Goal: Task Accomplishment & Management: Manage account settings

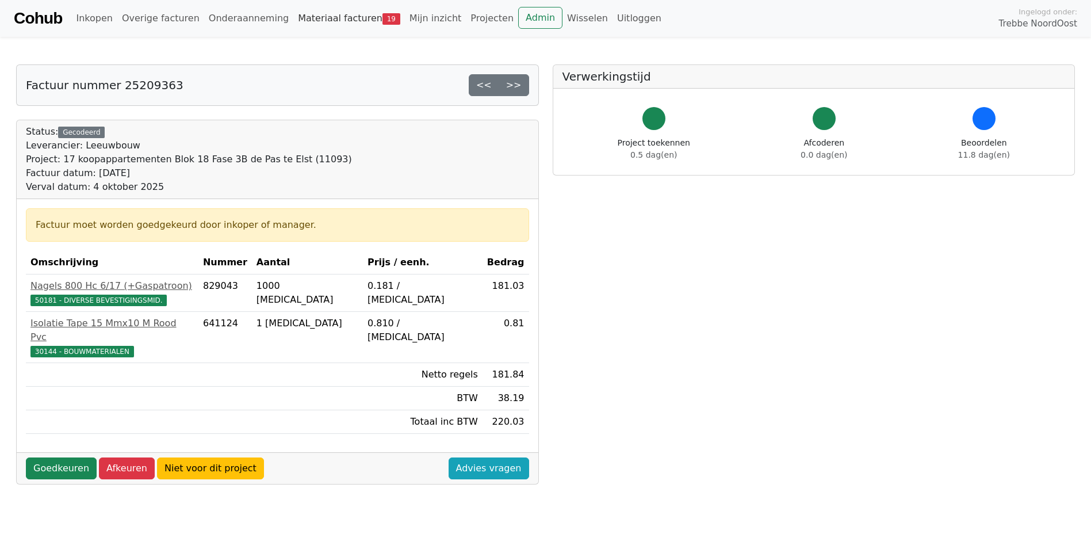
click at [328, 20] on link "Materiaal facturen 19" at bounding box center [349, 18] width 112 height 23
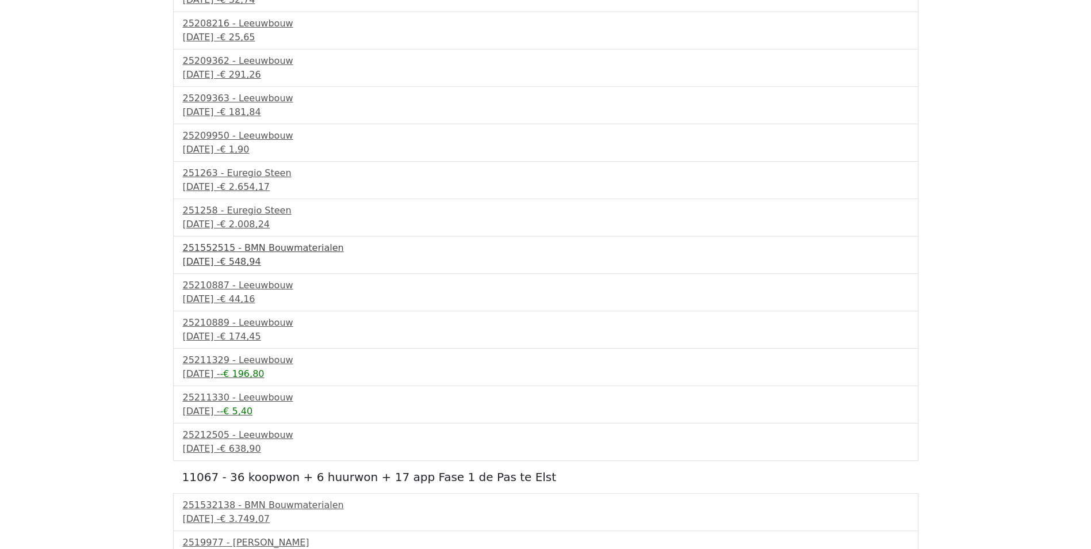
scroll to position [286, 0]
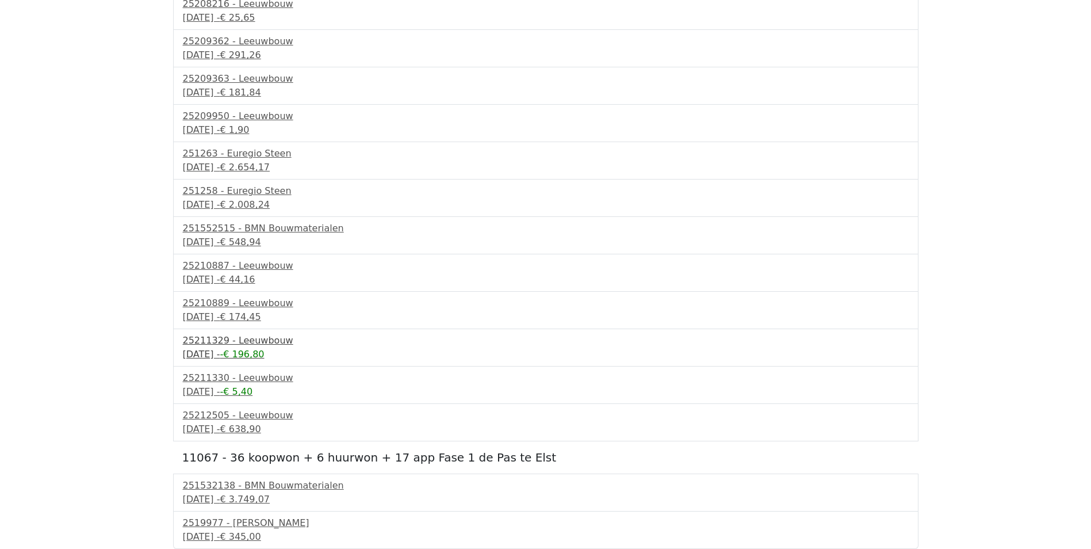
click at [228, 342] on div "25211329 - Leeuwbouw" at bounding box center [546, 341] width 726 height 14
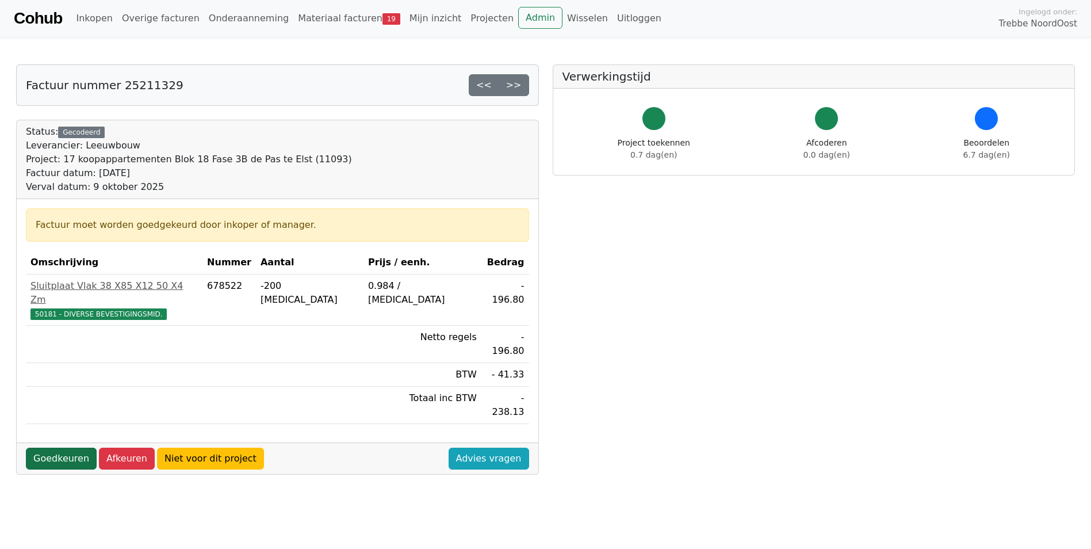
click at [52, 447] on link "Goedkeuren" at bounding box center [61, 458] width 71 height 22
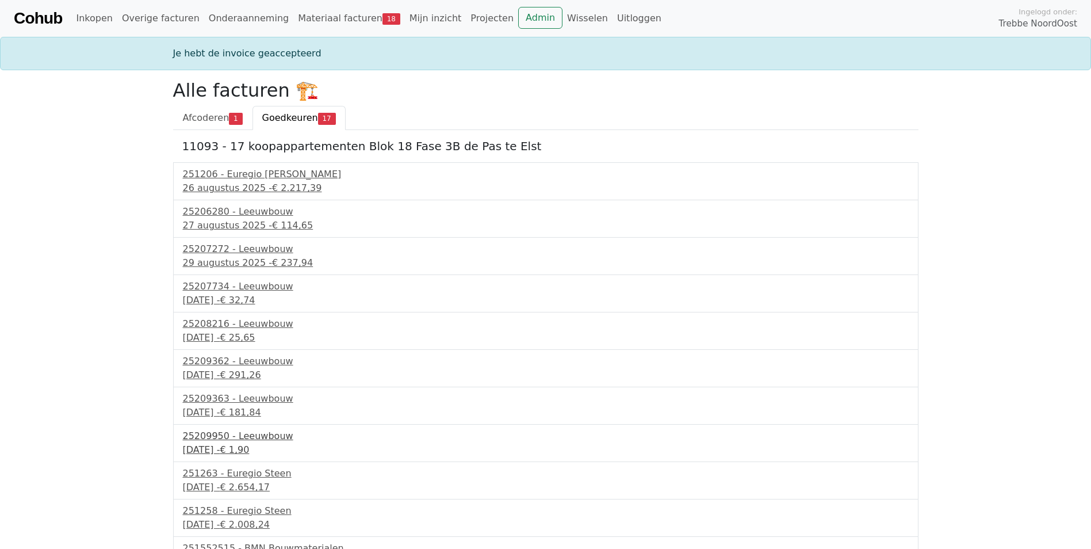
scroll to position [282, 0]
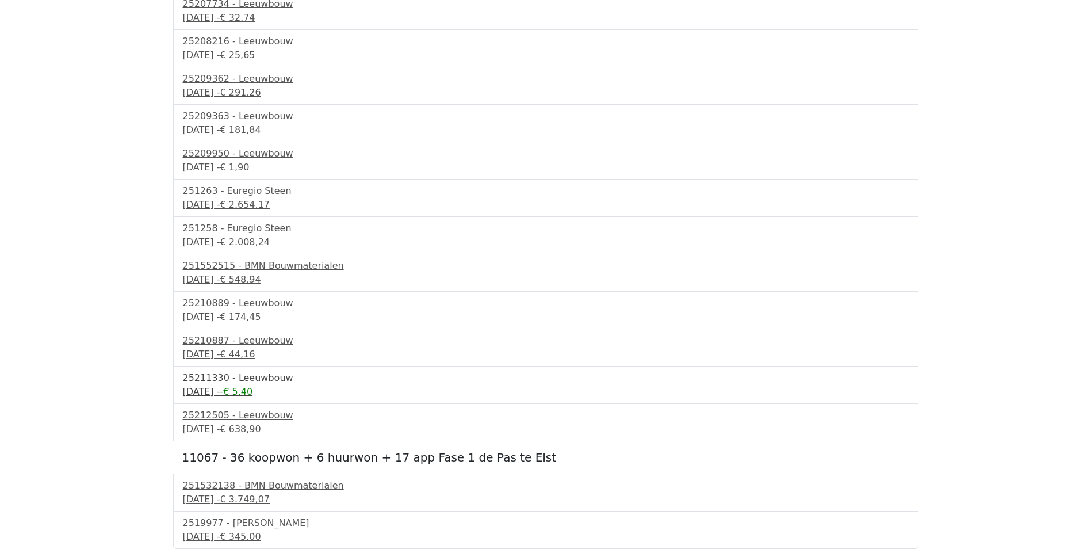
click at [241, 373] on div "25211330 - Leeuwbouw" at bounding box center [546, 378] width 726 height 14
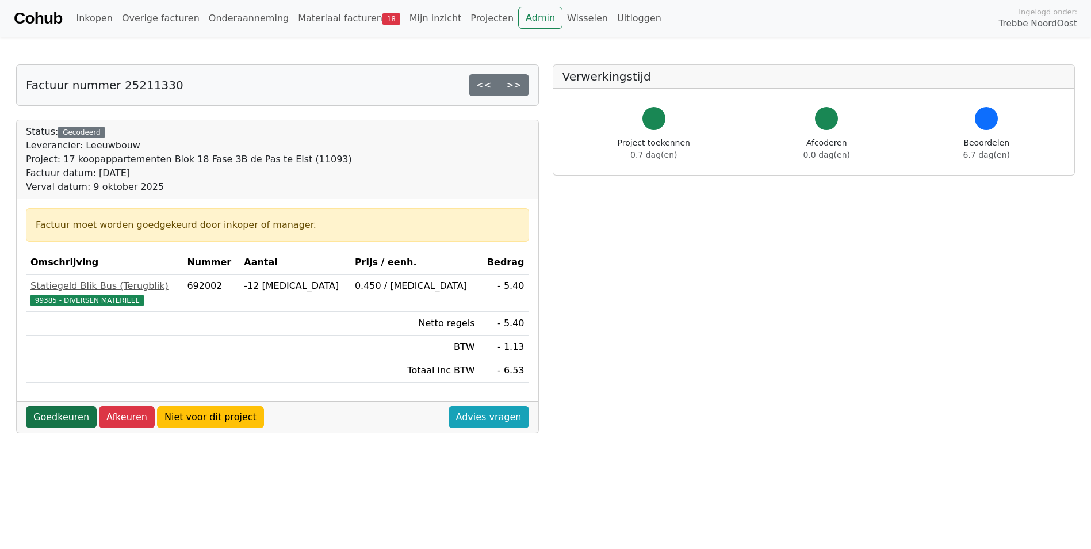
click at [42, 416] on link "Goedkeuren" at bounding box center [61, 417] width 71 height 22
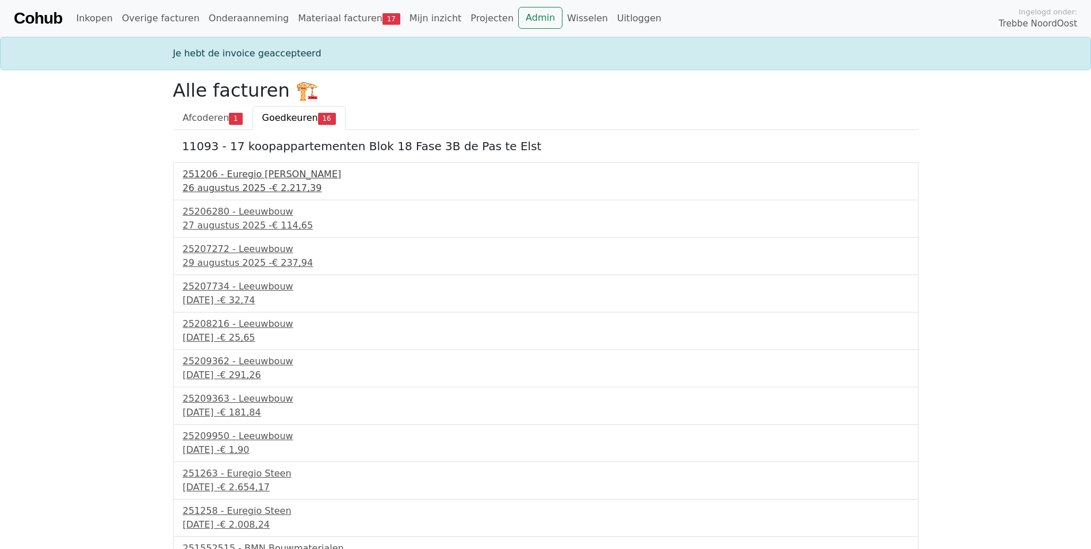
click at [247, 177] on div "251206 - Euregio Steen" at bounding box center [546, 174] width 726 height 14
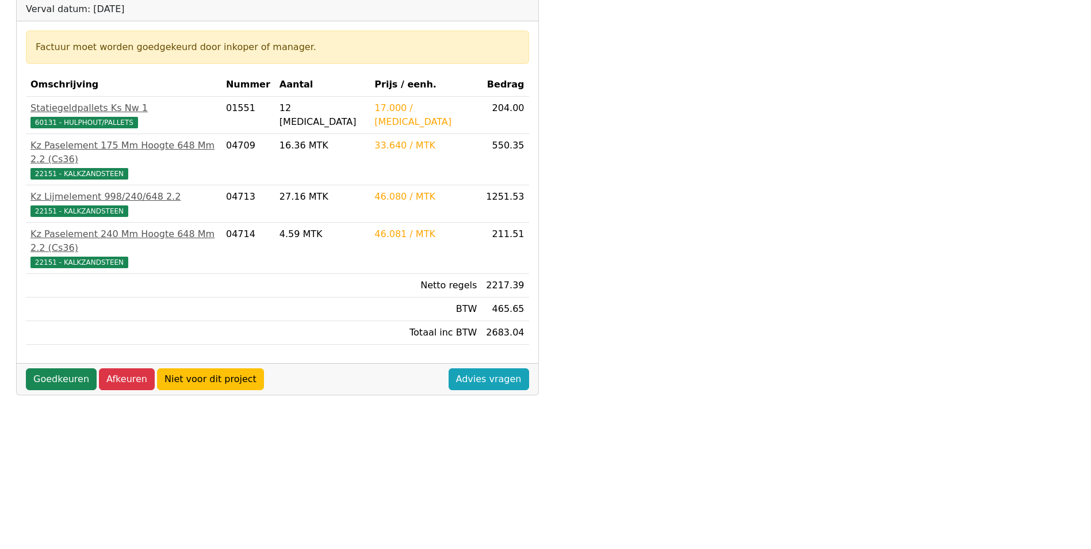
scroll to position [230, 0]
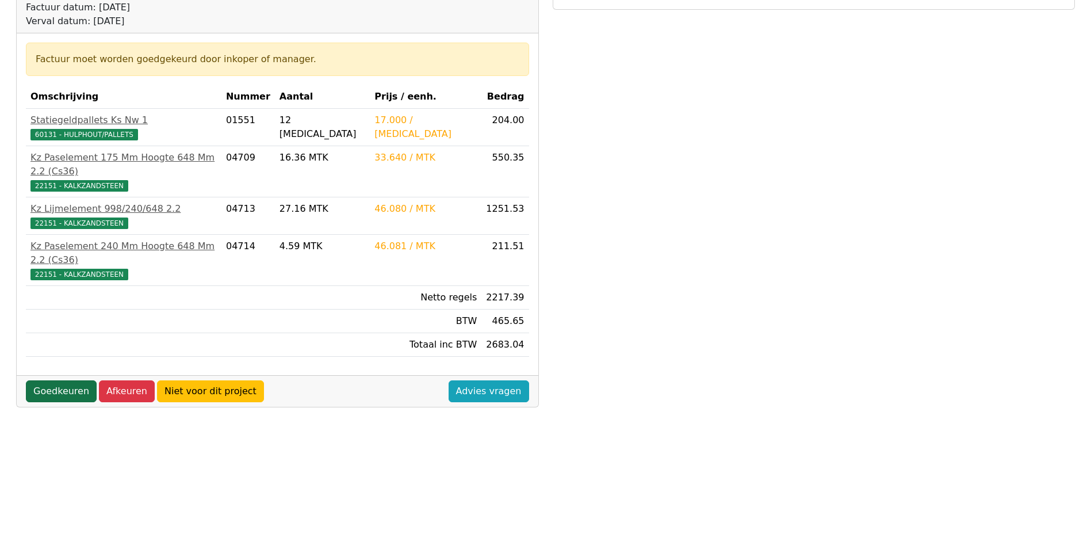
click at [67, 380] on link "Goedkeuren" at bounding box center [61, 391] width 71 height 22
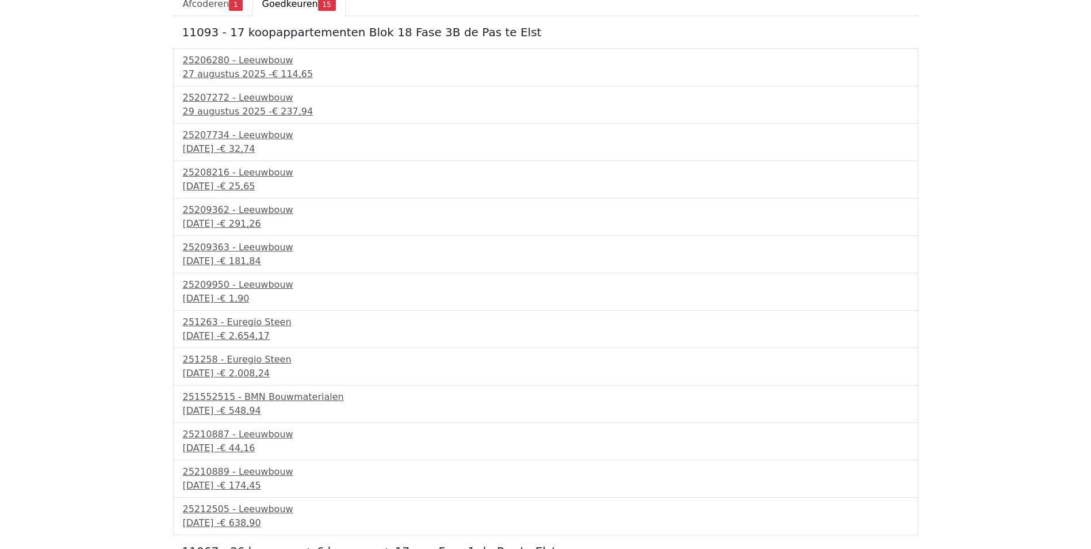
scroll to position [115, 0]
click at [242, 317] on div "251263 - Euregio Steen" at bounding box center [546, 321] width 726 height 14
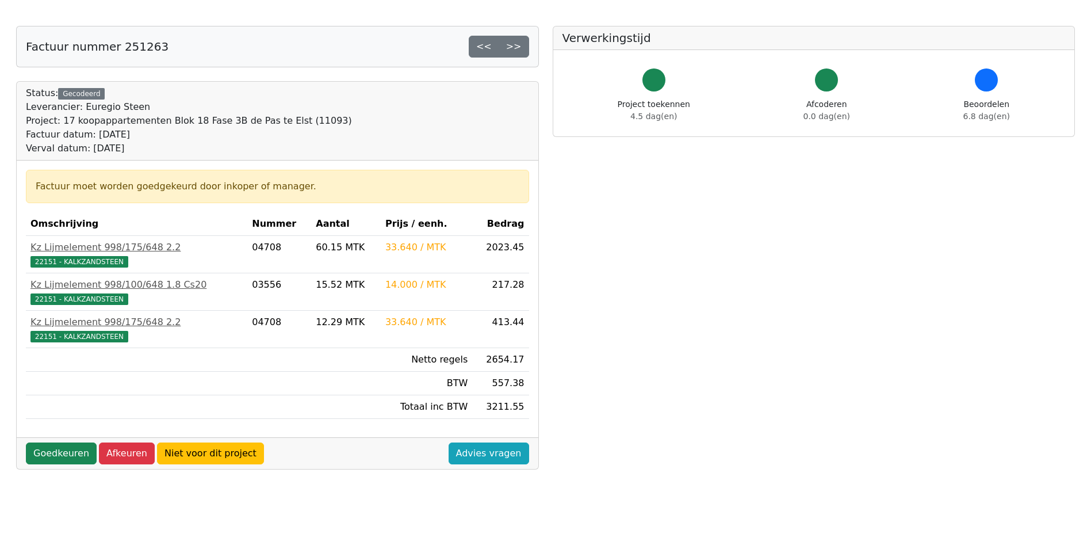
scroll to position [115, 0]
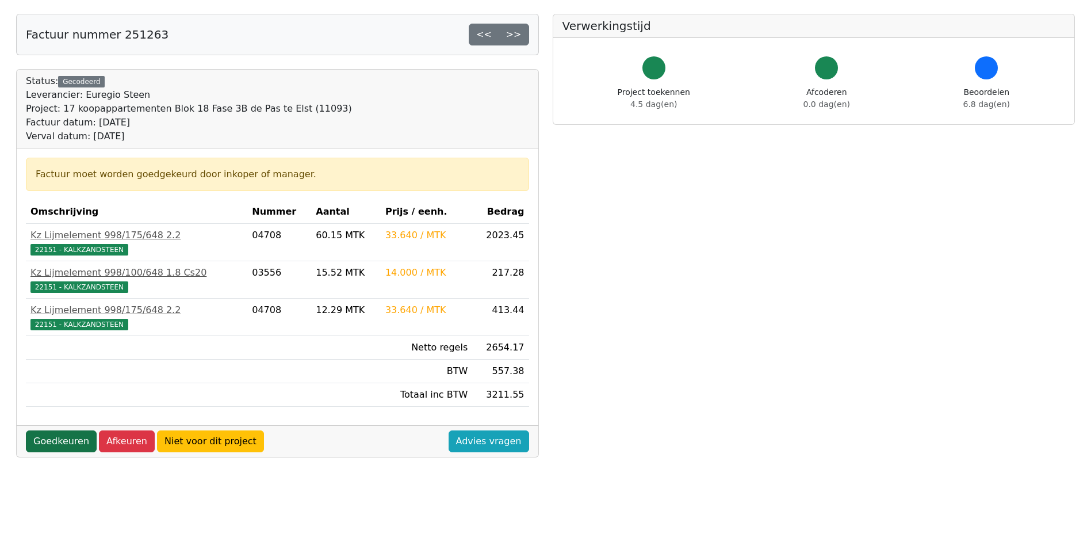
click at [68, 436] on link "Goedkeuren" at bounding box center [61, 441] width 71 height 22
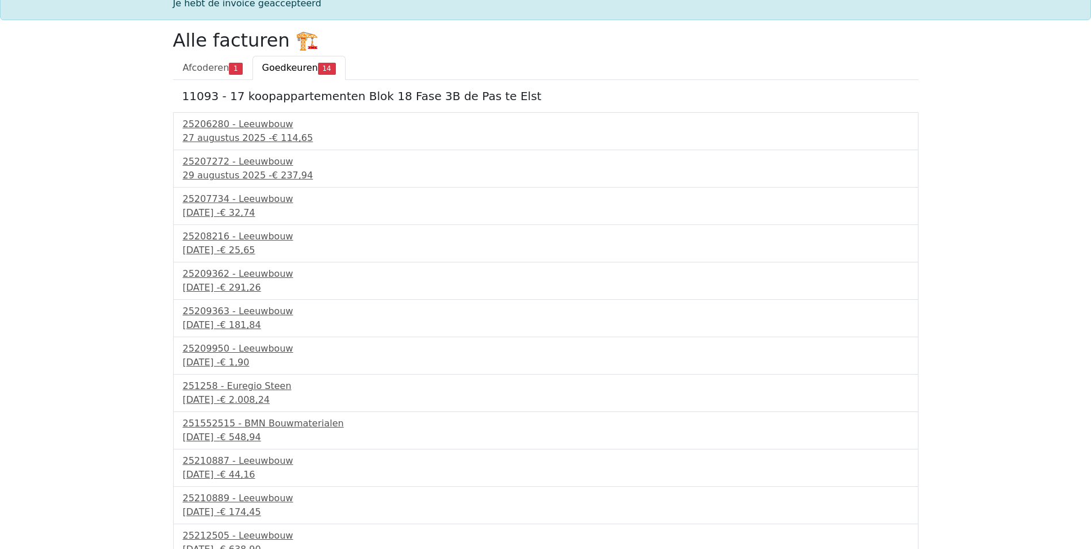
scroll to position [115, 0]
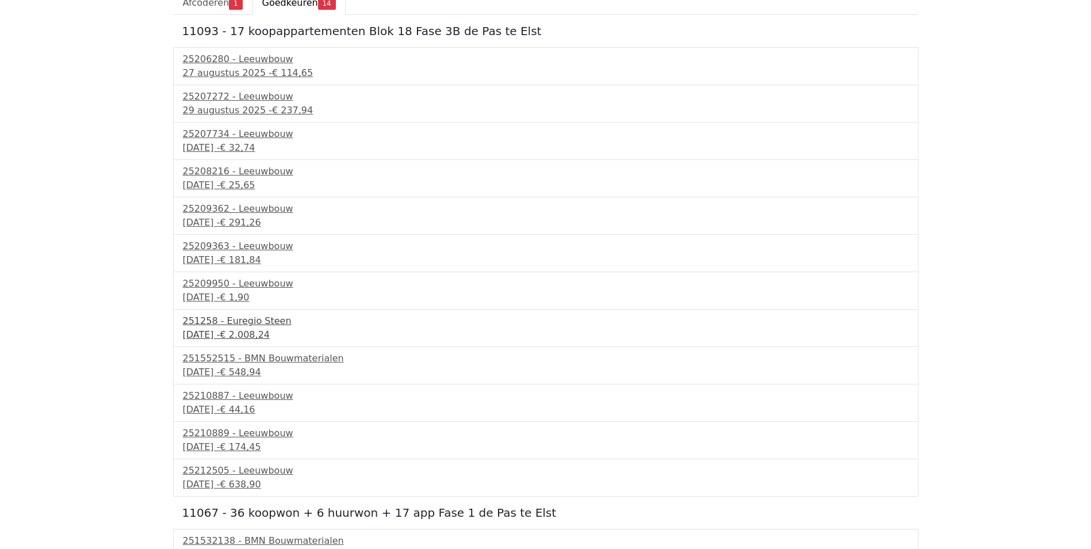
click at [225, 328] on div "8 september 2025 - € 2.008,24" at bounding box center [546, 335] width 726 height 14
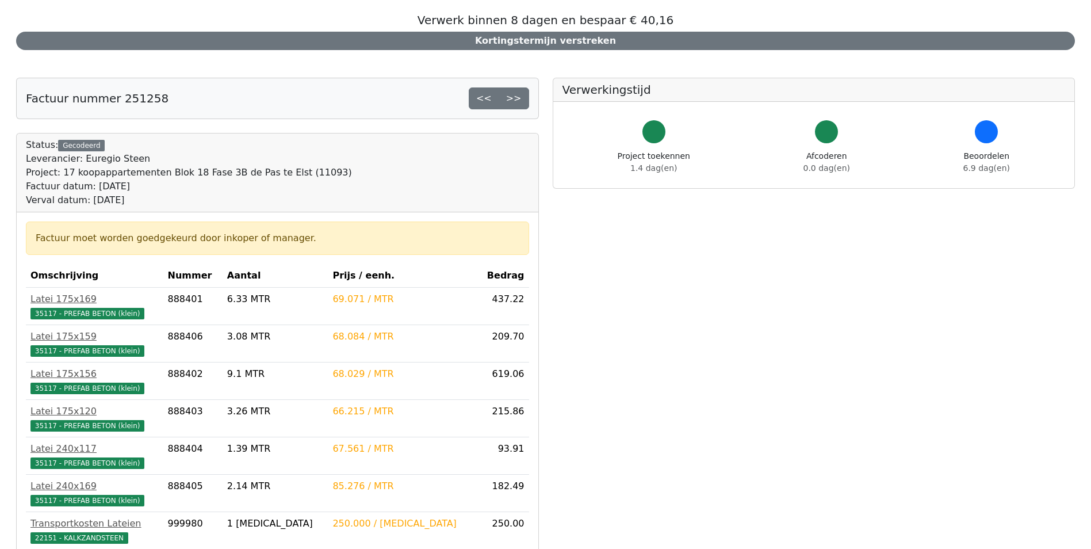
scroll to position [288, 0]
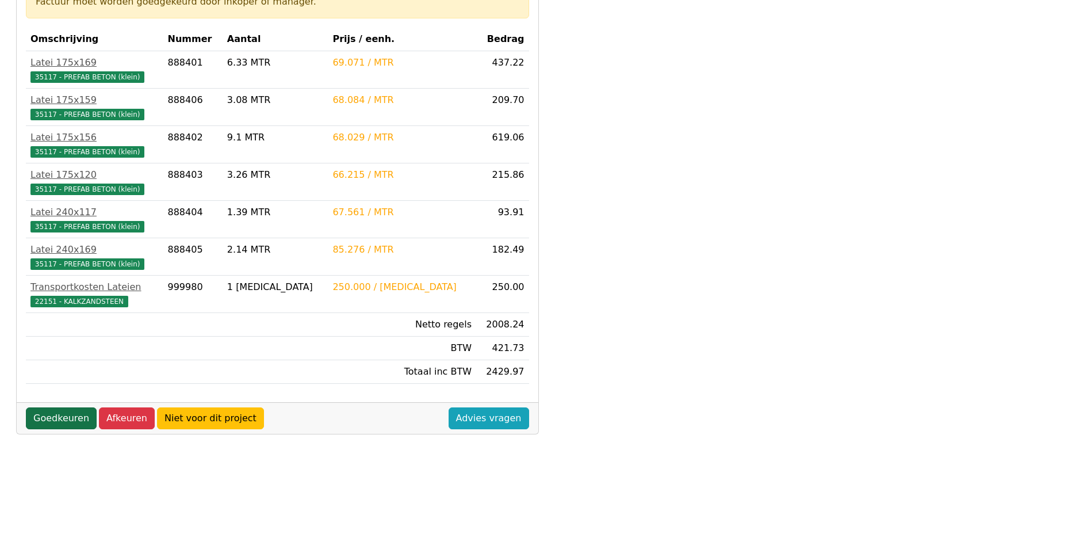
click at [62, 416] on link "Goedkeuren" at bounding box center [61, 418] width 71 height 22
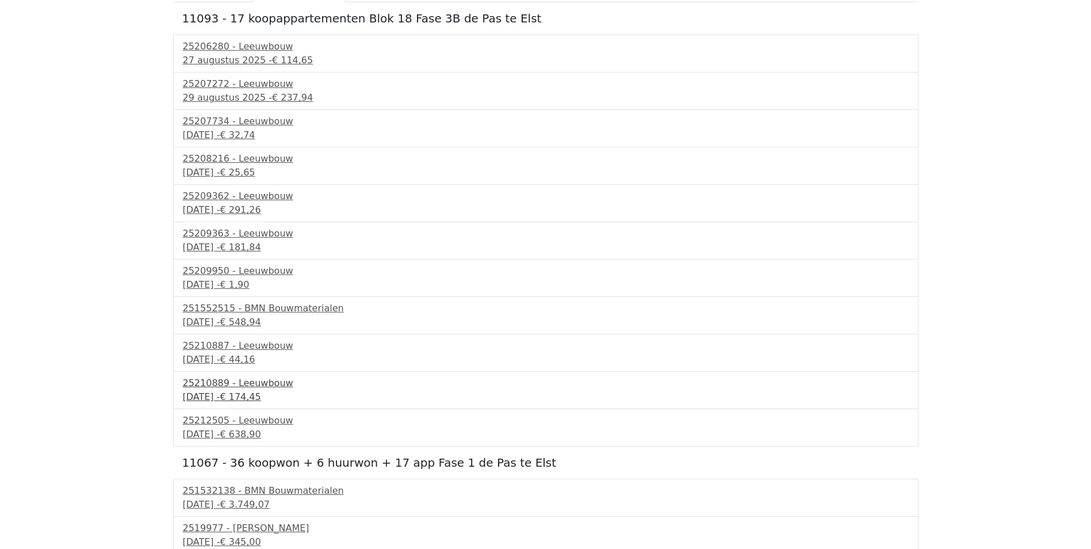
scroll to position [133, 0]
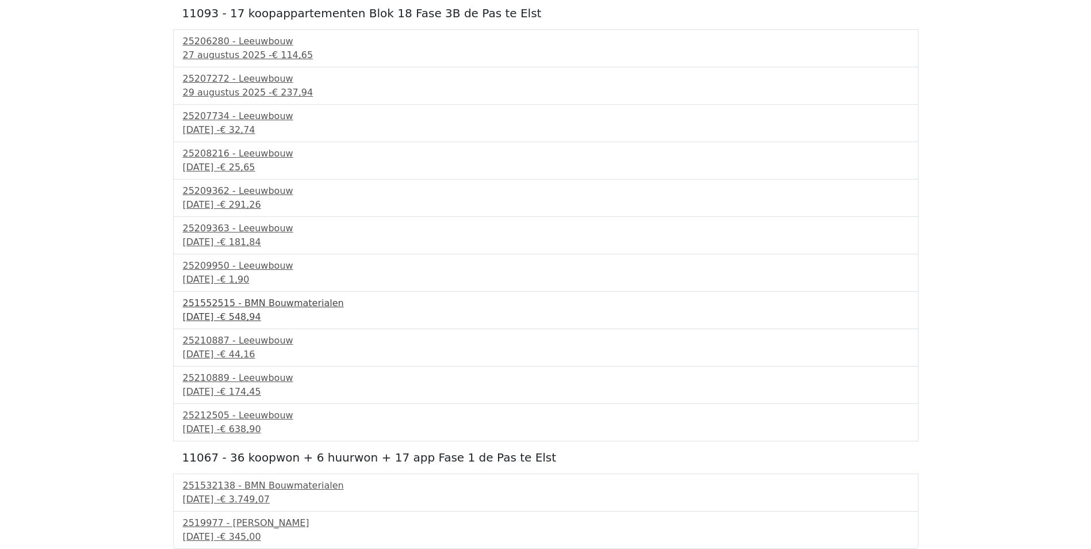
click at [243, 310] on div "8 september 2025 - € 548,94" at bounding box center [546, 317] width 726 height 14
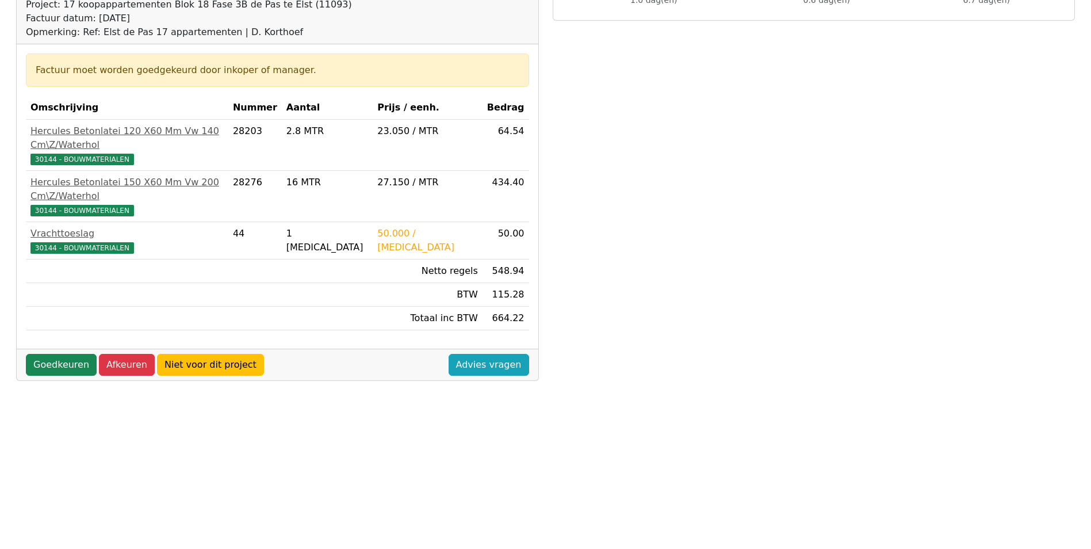
scroll to position [115, 0]
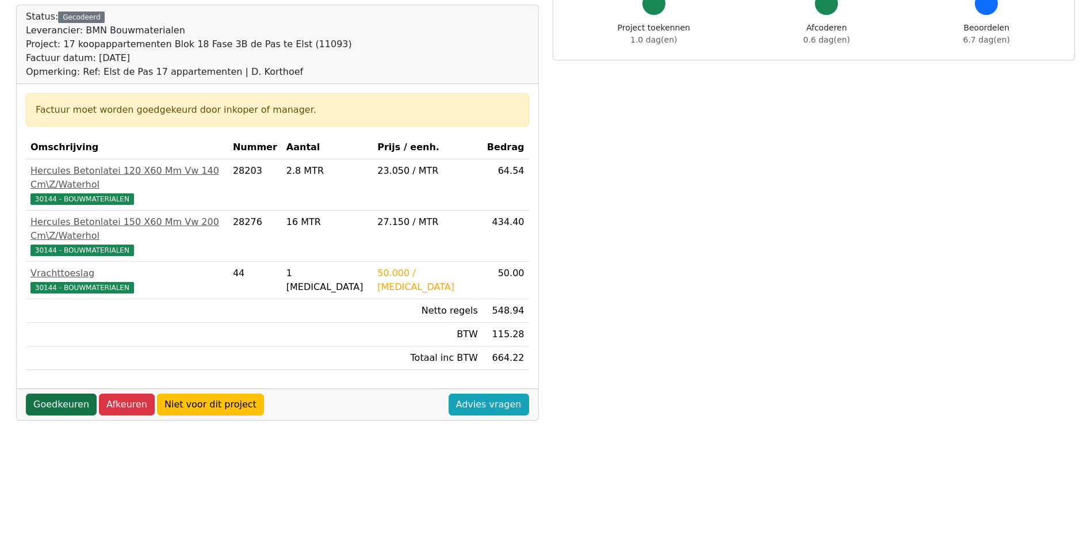
click at [49, 393] on link "Goedkeuren" at bounding box center [61, 404] width 71 height 22
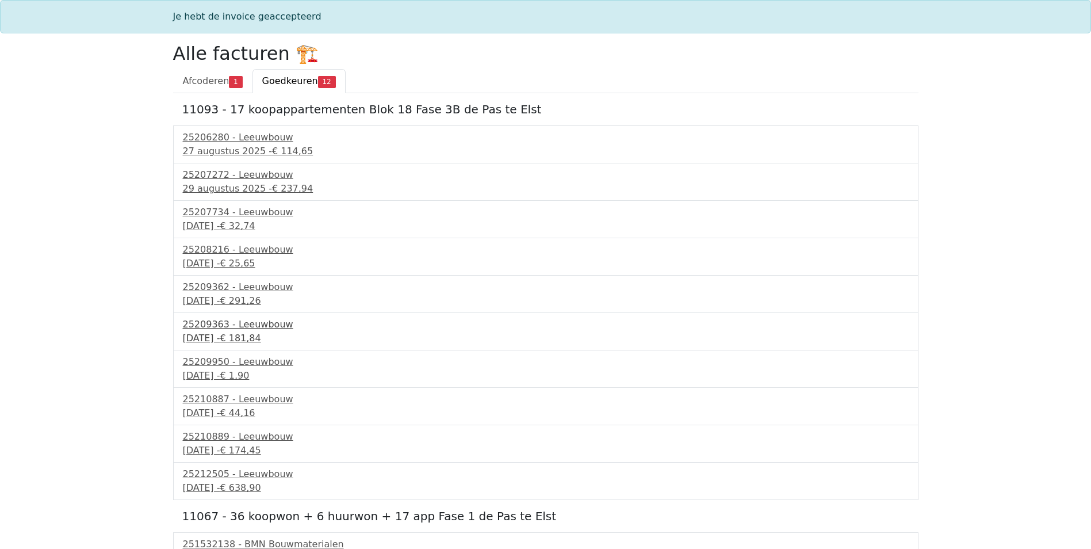
scroll to position [58, 0]
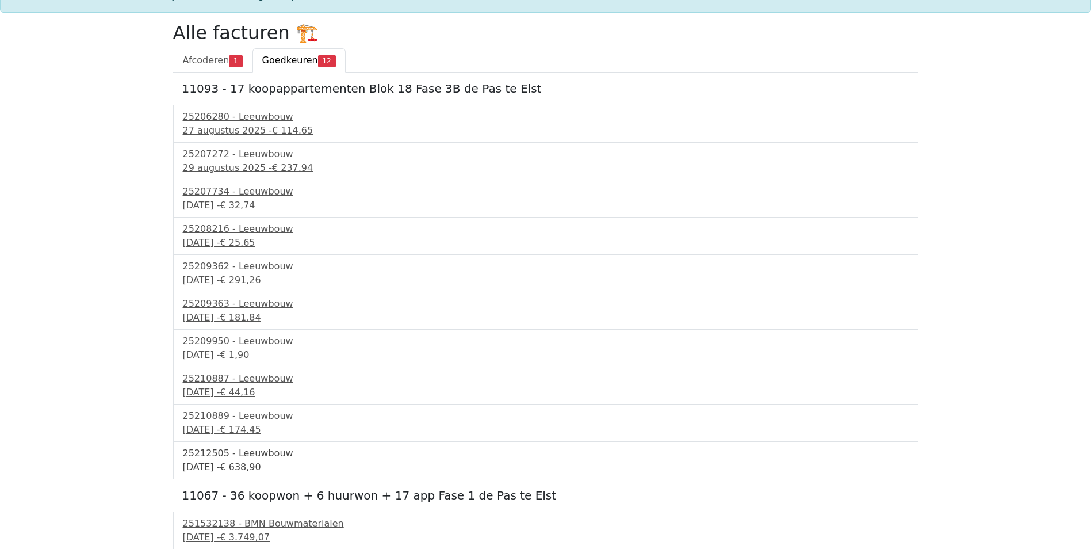
click at [233, 451] on div "25212505 - Leeuwbouw" at bounding box center [546, 453] width 726 height 14
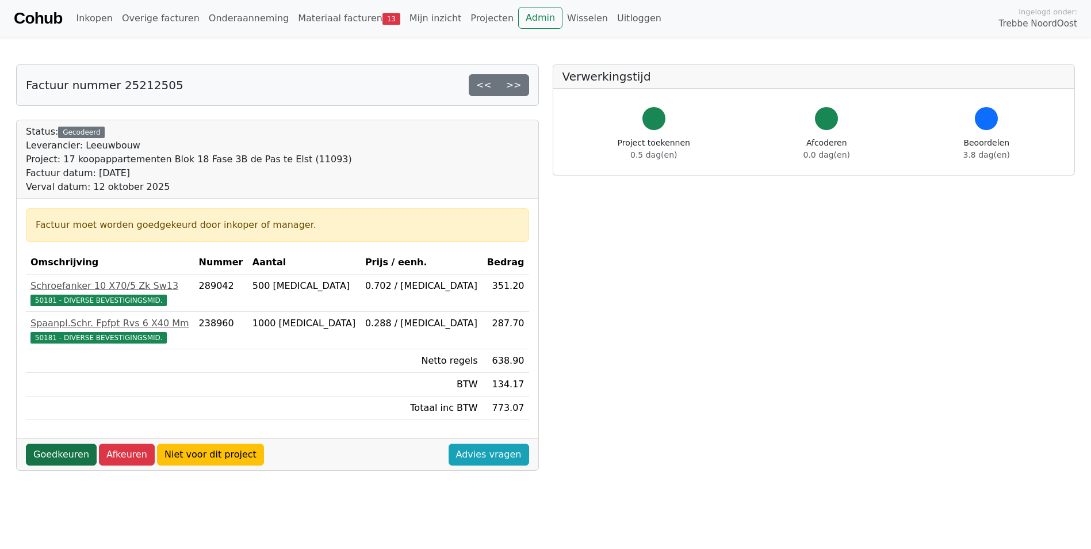
click at [54, 458] on link "Goedkeuren" at bounding box center [61, 454] width 71 height 22
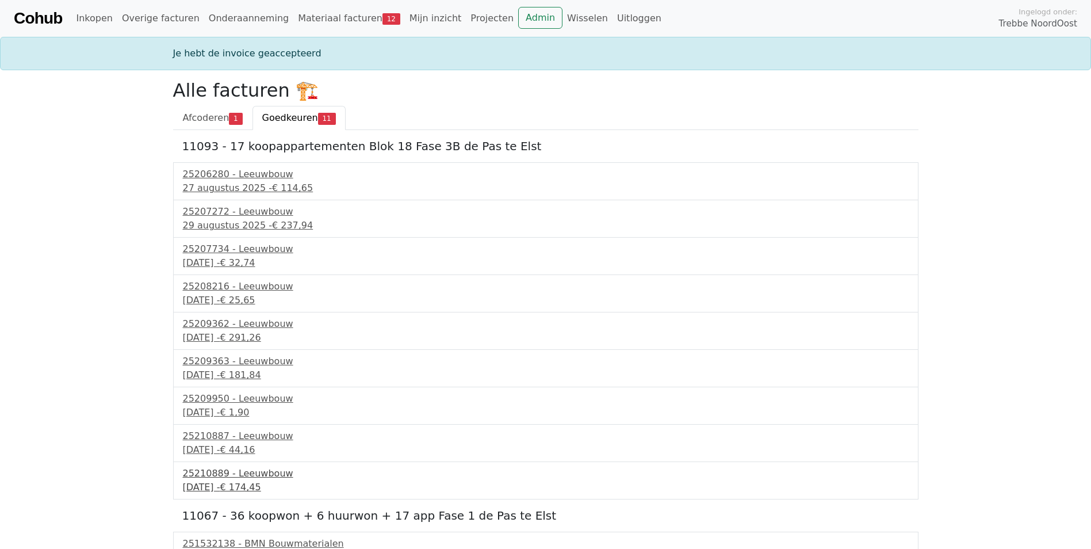
click at [213, 474] on div "25210889 - Leeuwbouw" at bounding box center [546, 473] width 726 height 14
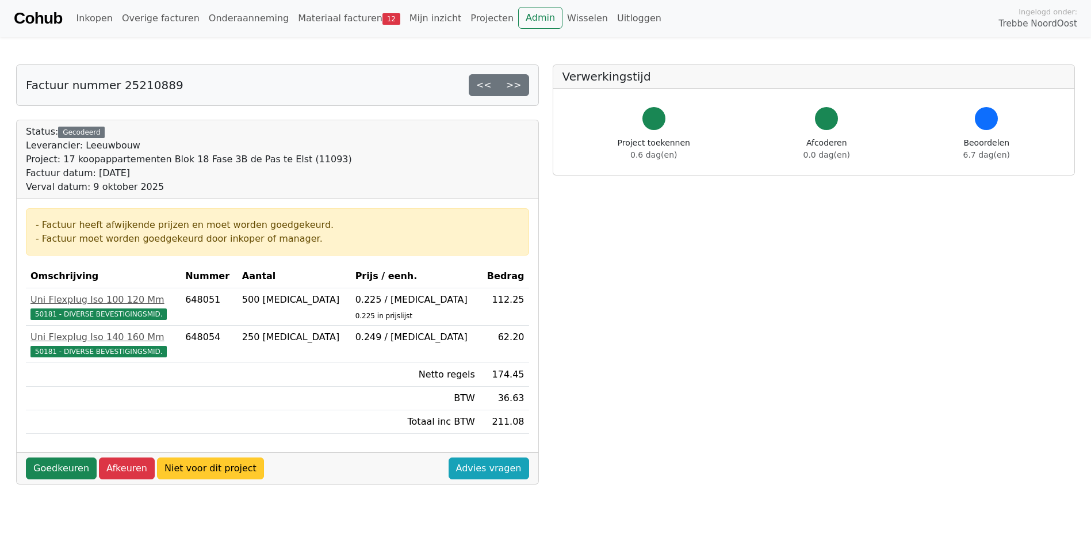
click at [177, 468] on link "Niet voor dit project" at bounding box center [210, 468] width 107 height 22
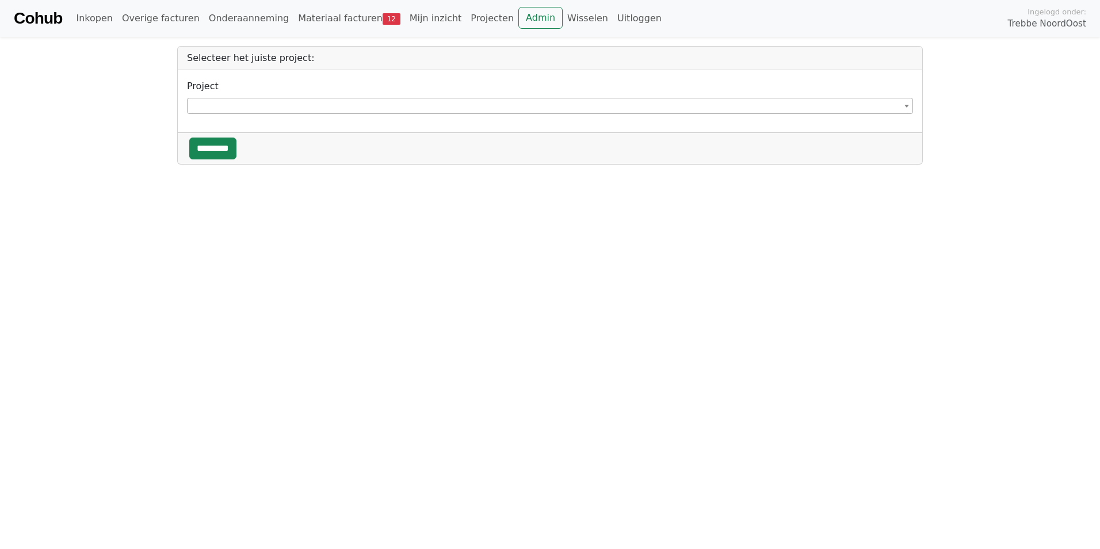
click at [219, 108] on span at bounding box center [550, 106] width 726 height 16
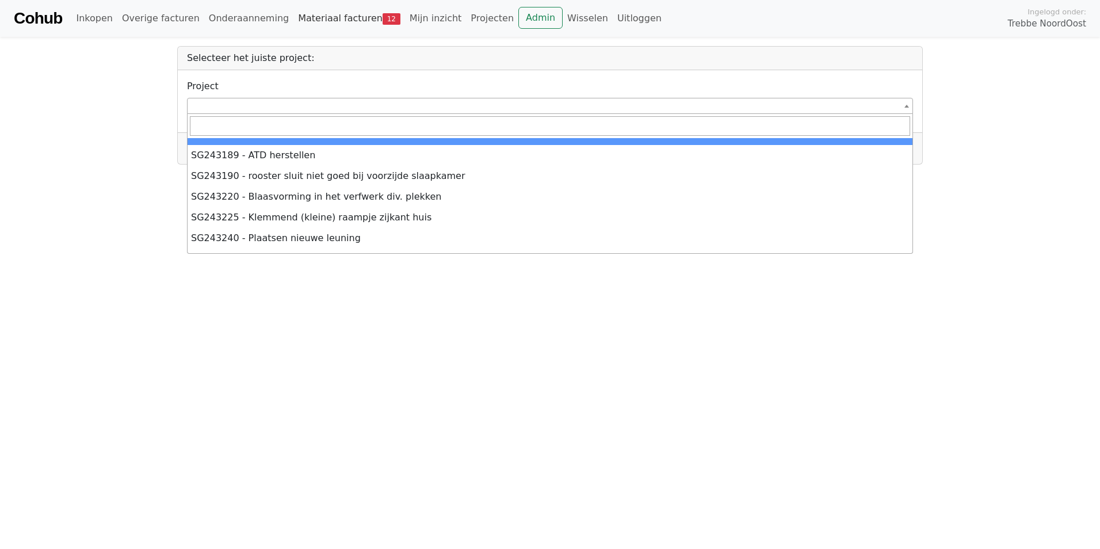
click at [318, 20] on link "Materiaal facturen 12" at bounding box center [349, 18] width 112 height 23
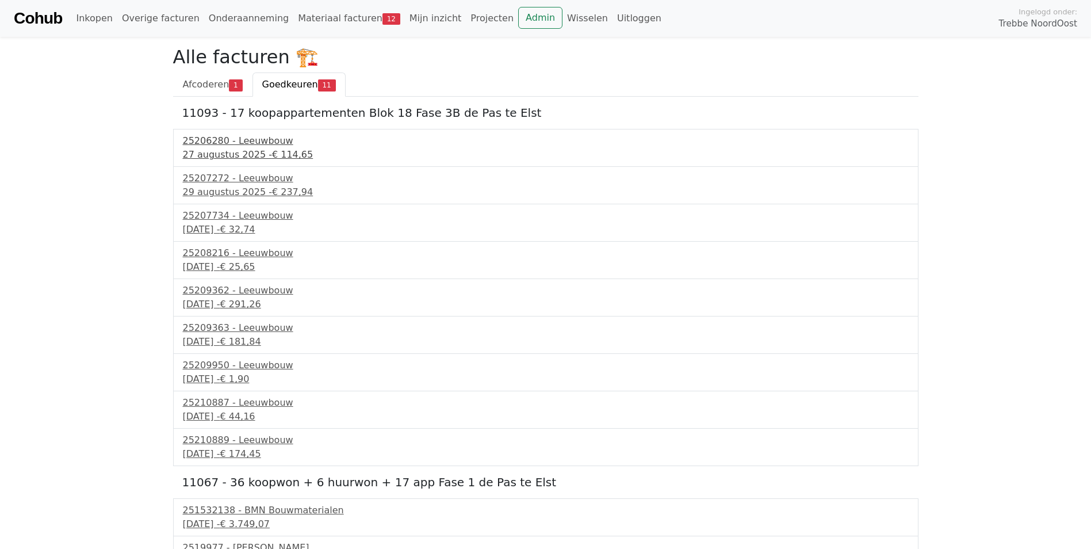
click at [240, 140] on div "25206280 - Leeuwbouw" at bounding box center [546, 141] width 726 height 14
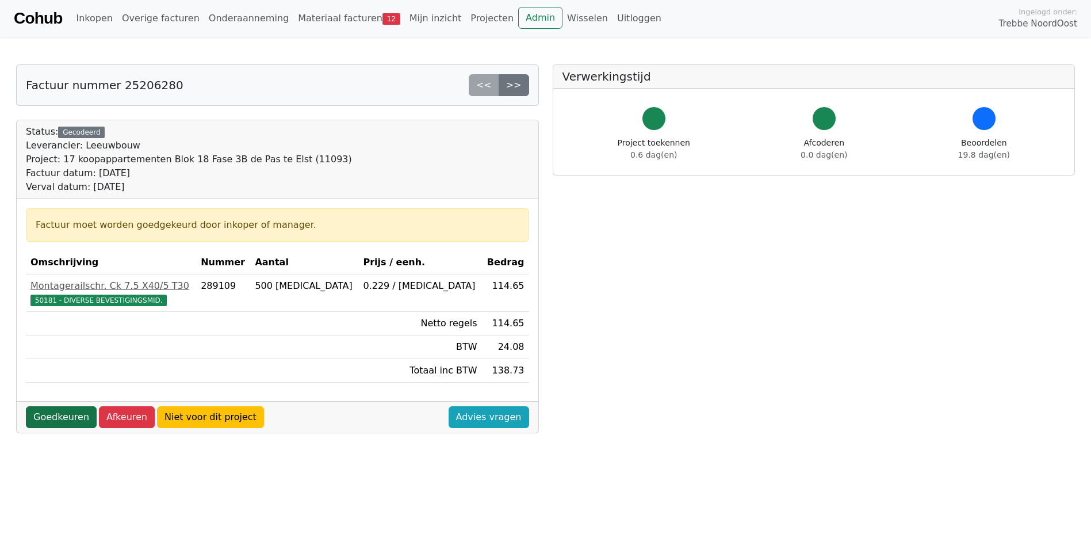
click at [68, 413] on link "Goedkeuren" at bounding box center [61, 417] width 71 height 22
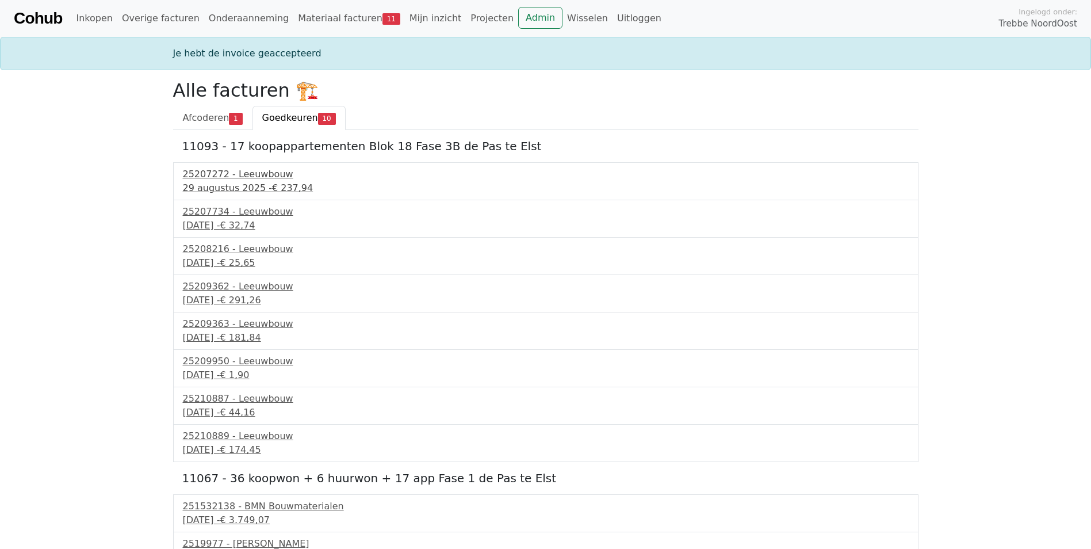
click at [230, 174] on div "25207272 - Leeuwbouw" at bounding box center [546, 174] width 726 height 14
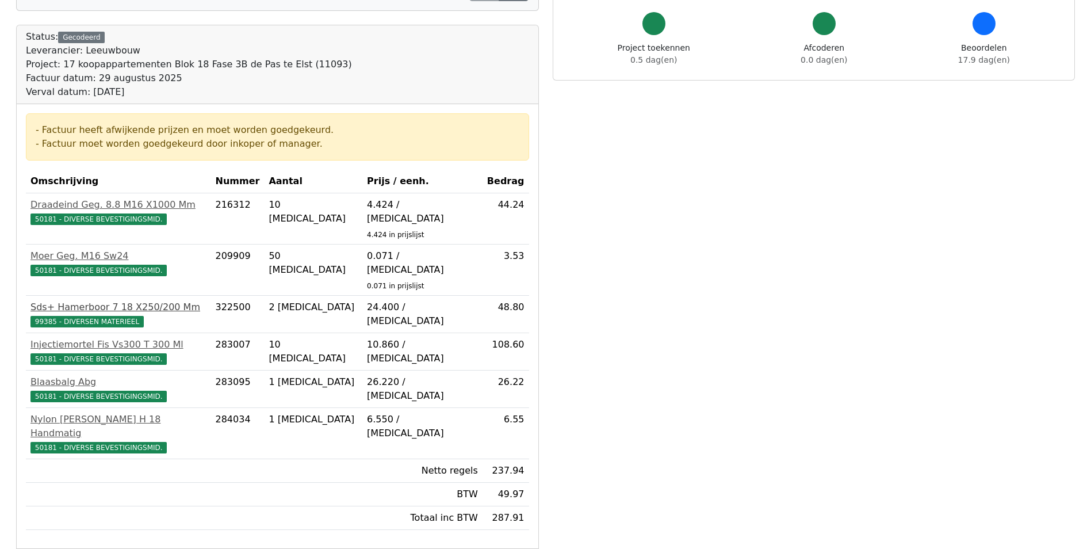
scroll to position [115, 0]
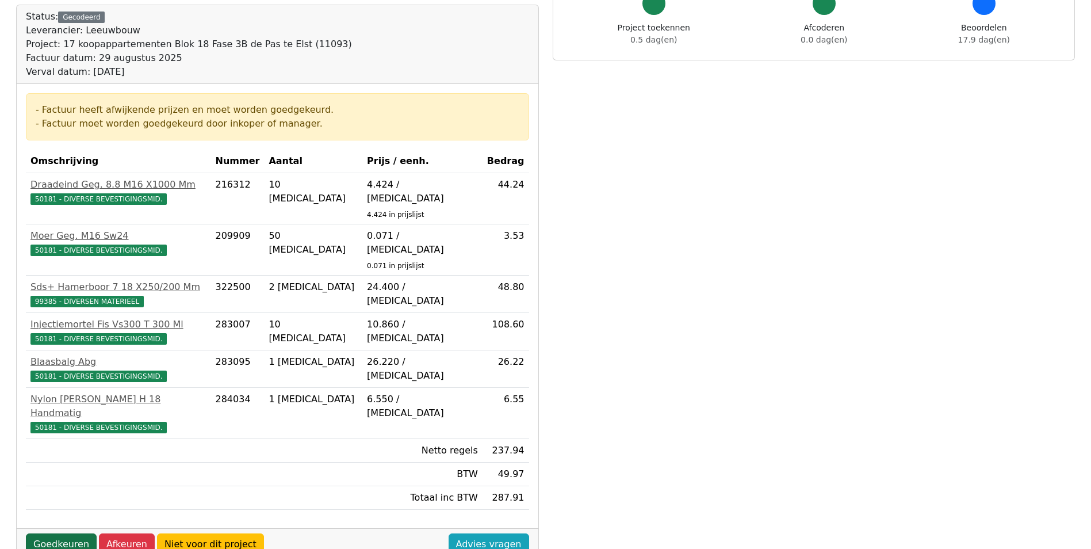
click at [57, 533] on link "Goedkeuren" at bounding box center [61, 544] width 71 height 22
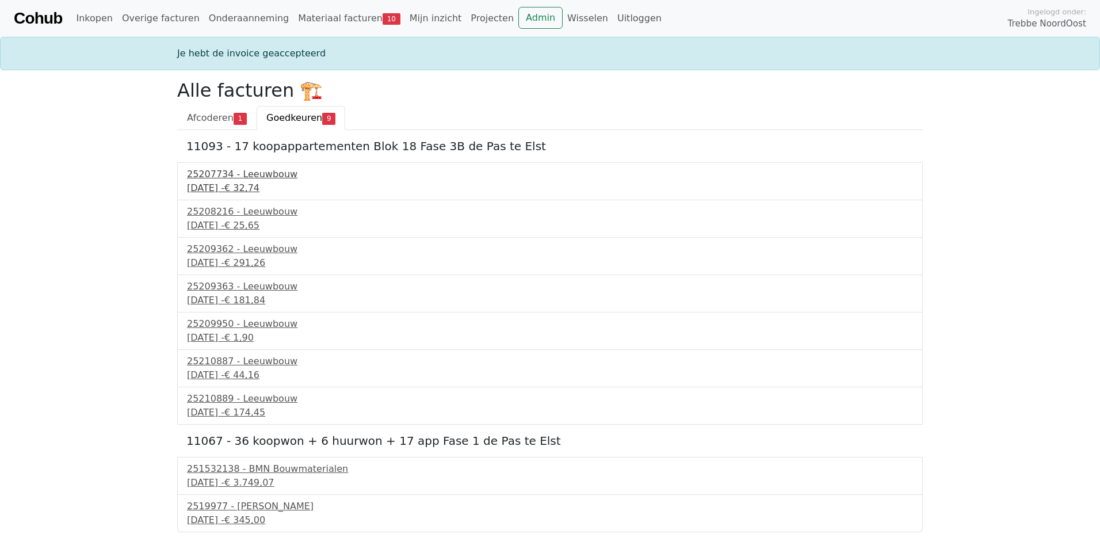
click at [247, 175] on div "25207734 - Leeuwbouw" at bounding box center [550, 174] width 726 height 14
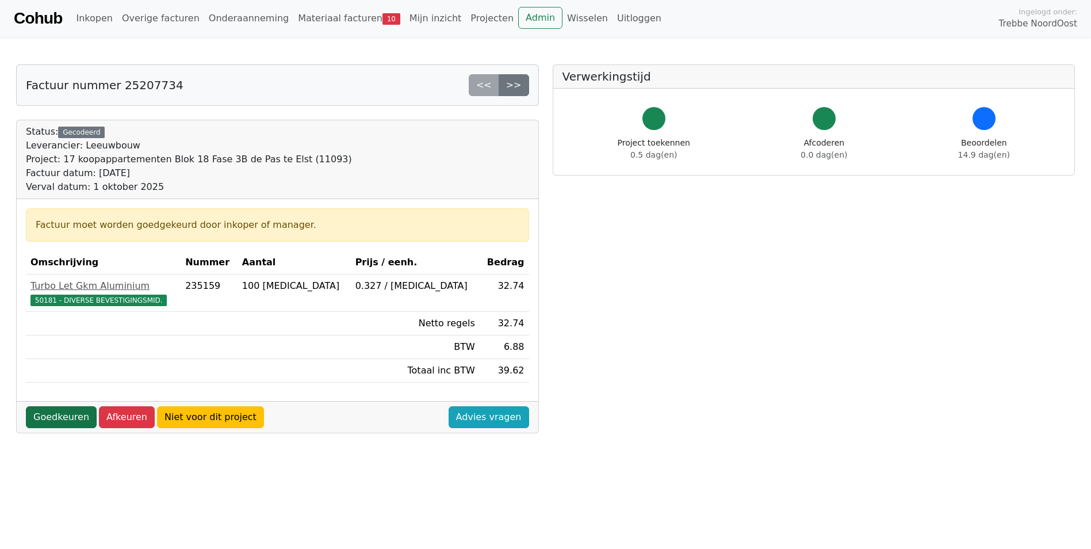
click at [58, 408] on link "Goedkeuren" at bounding box center [61, 417] width 71 height 22
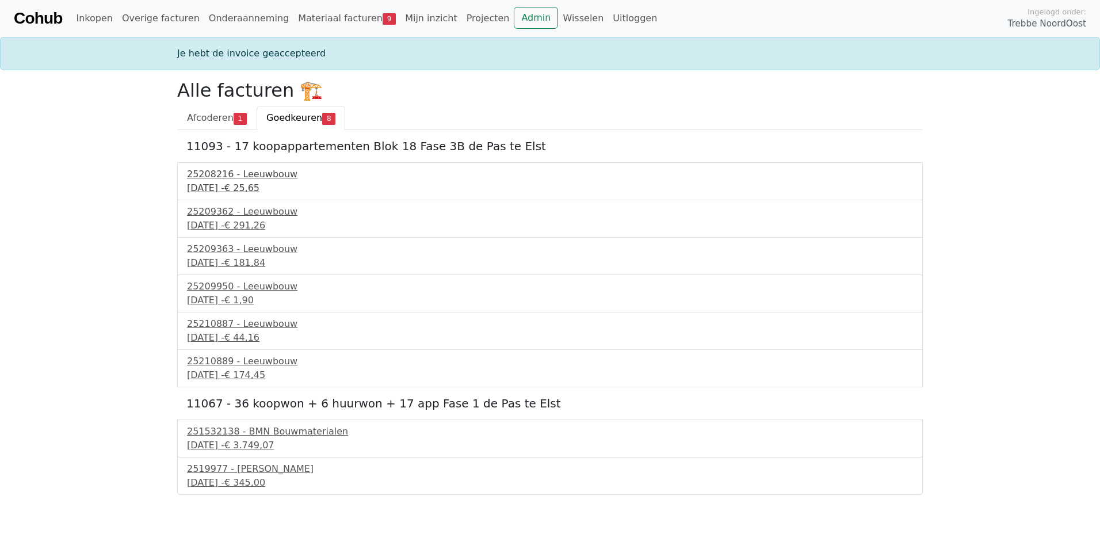
click at [247, 181] on div "[DATE] - € 25,65" at bounding box center [550, 188] width 726 height 14
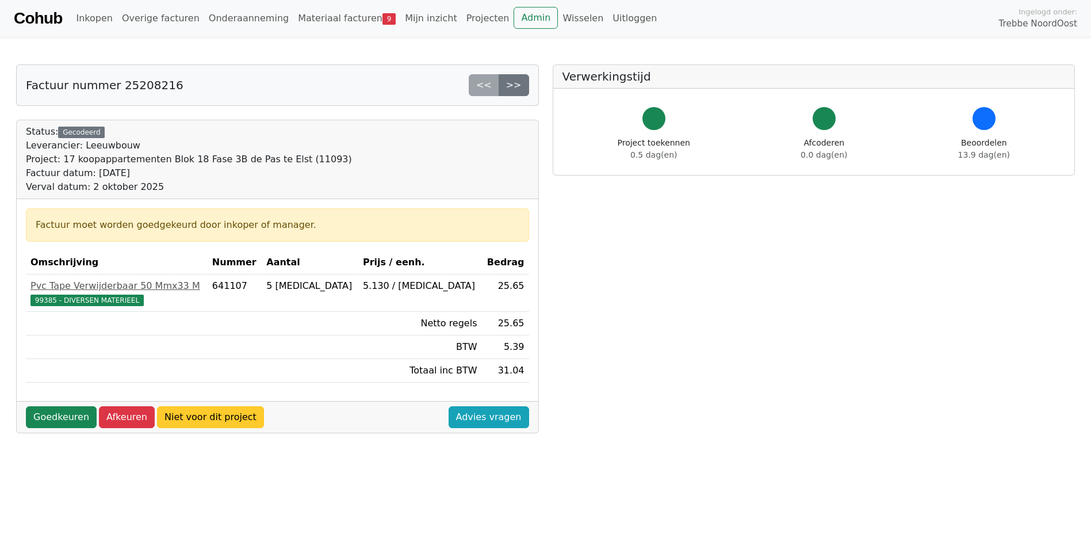
click at [221, 421] on link "Niet voor dit project" at bounding box center [210, 417] width 107 height 22
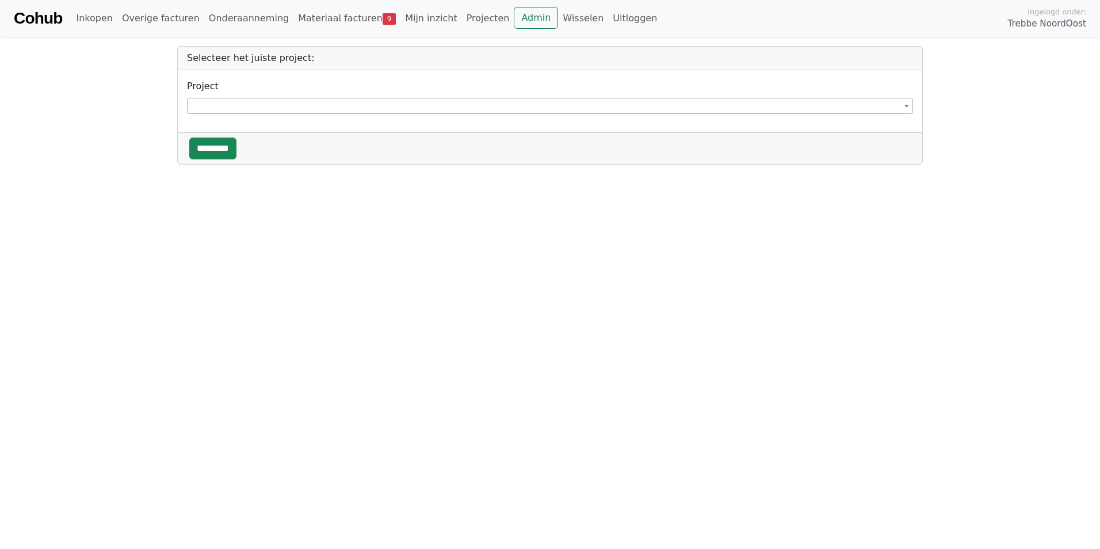
click at [244, 103] on span at bounding box center [550, 106] width 726 height 16
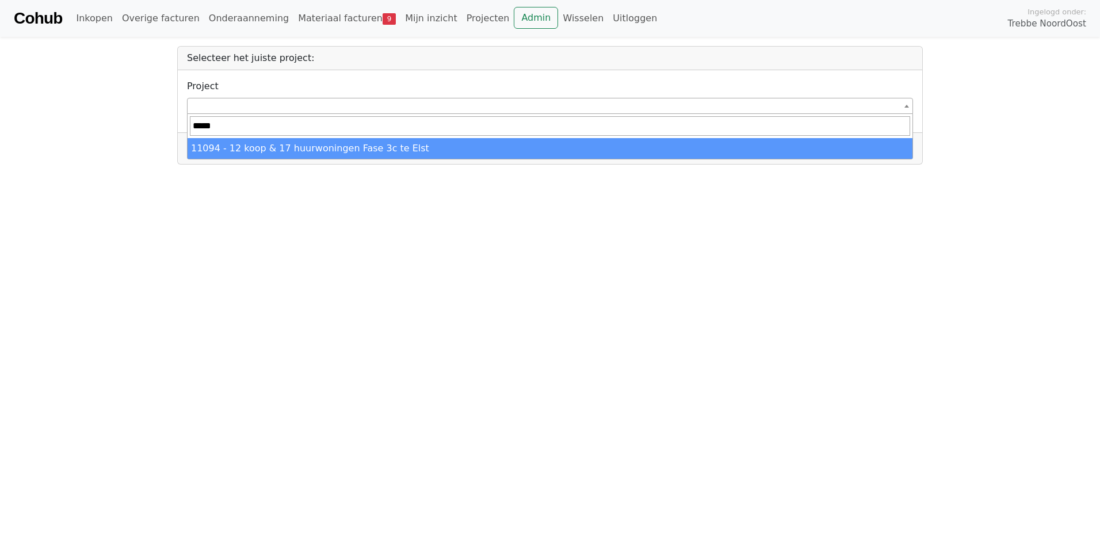
type input "*****"
select select "*****"
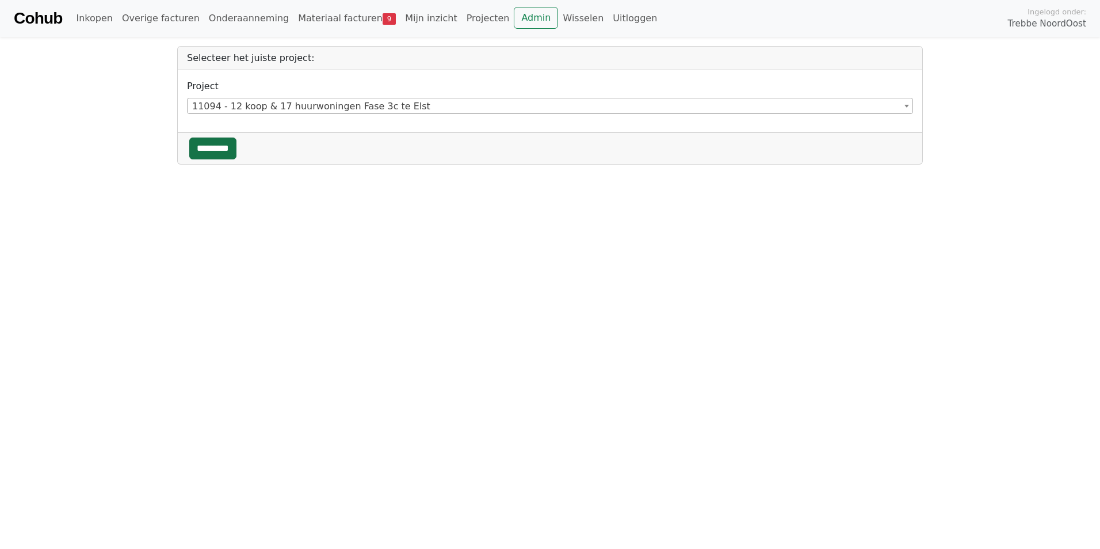
click at [223, 147] on input "*********" at bounding box center [212, 148] width 47 height 22
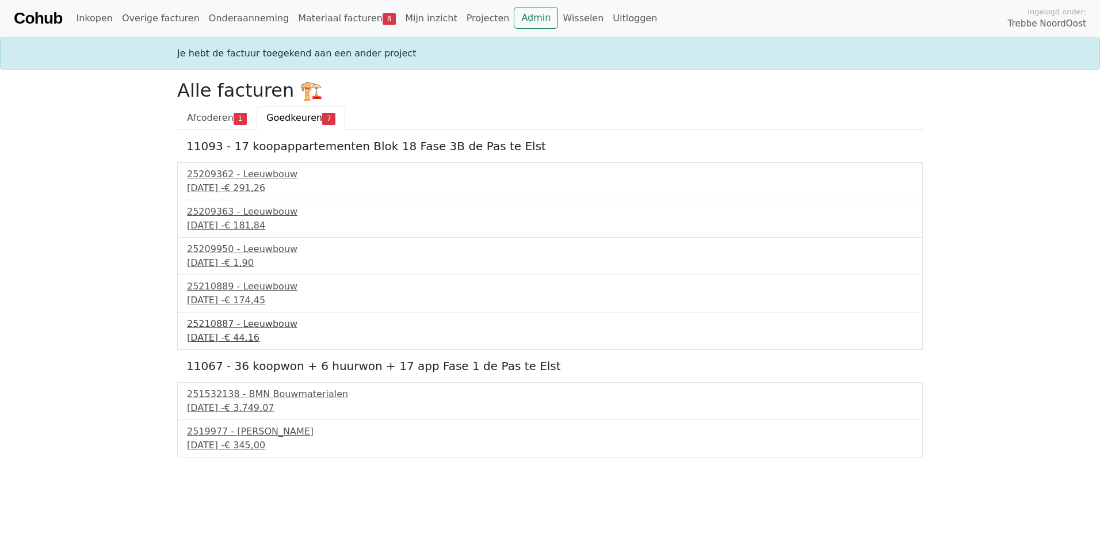
click at [234, 328] on div "25210887 - Leeuwbouw" at bounding box center [550, 324] width 726 height 14
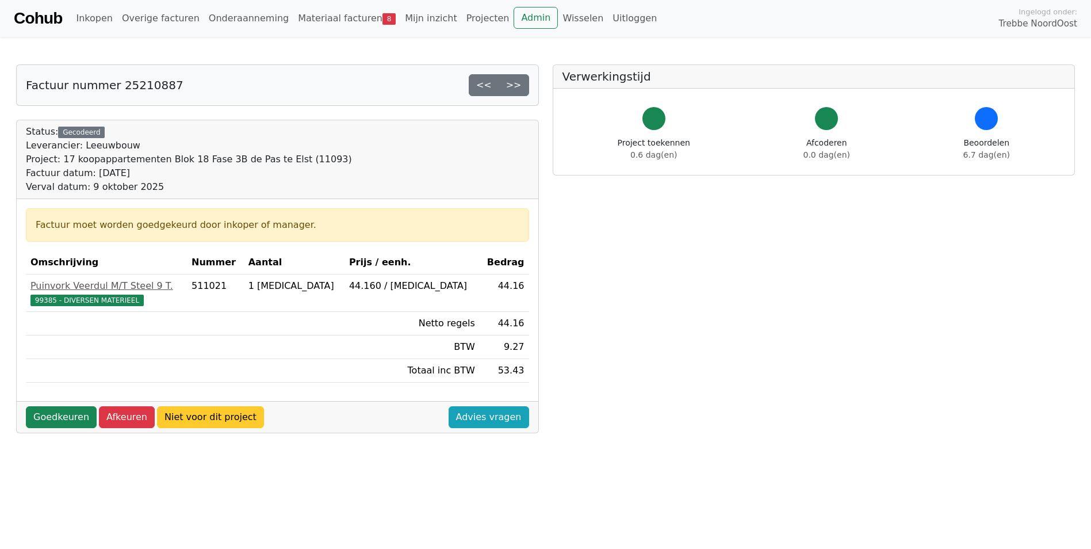
click at [178, 414] on link "Niet voor dit project" at bounding box center [210, 417] width 107 height 22
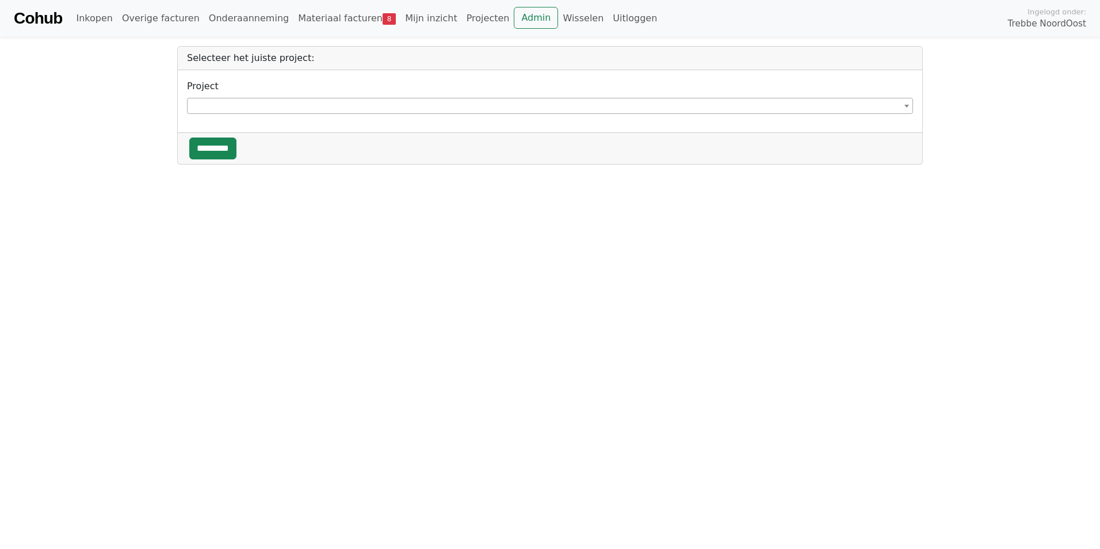
click at [340, 110] on span at bounding box center [550, 106] width 726 height 16
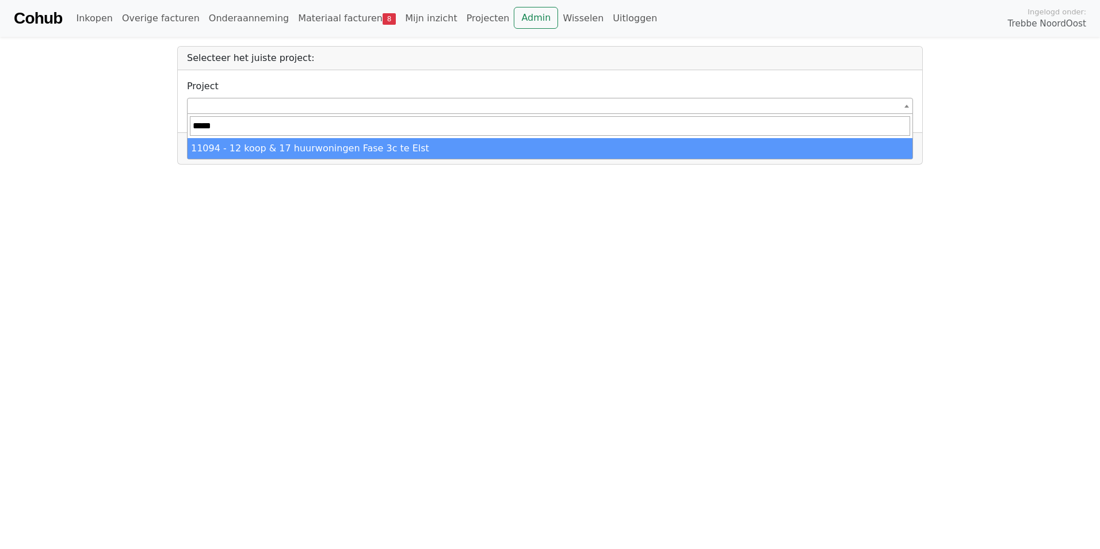
type input "*****"
select select "*****"
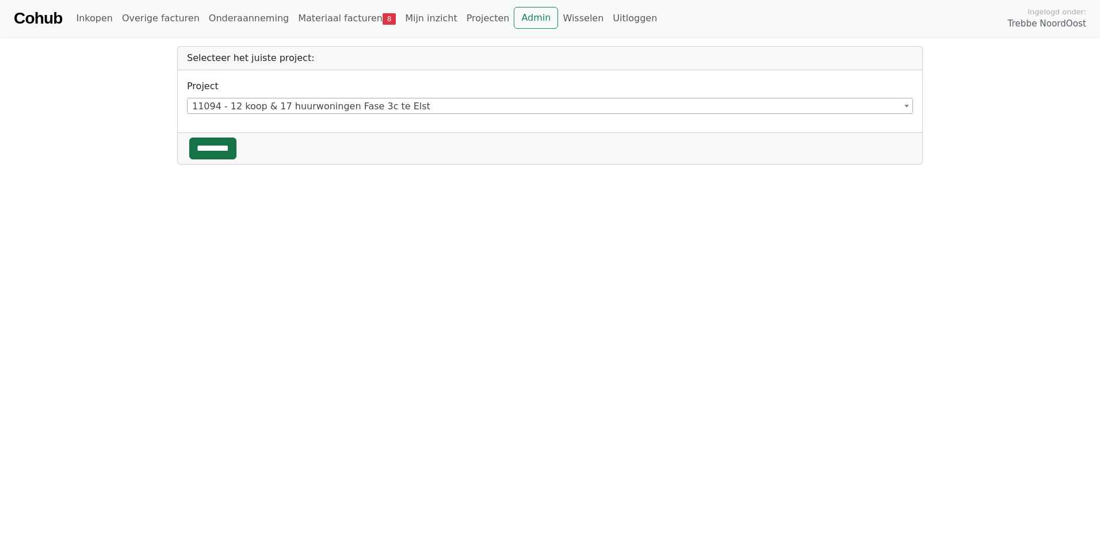
click at [236, 150] on input "*********" at bounding box center [212, 148] width 47 height 22
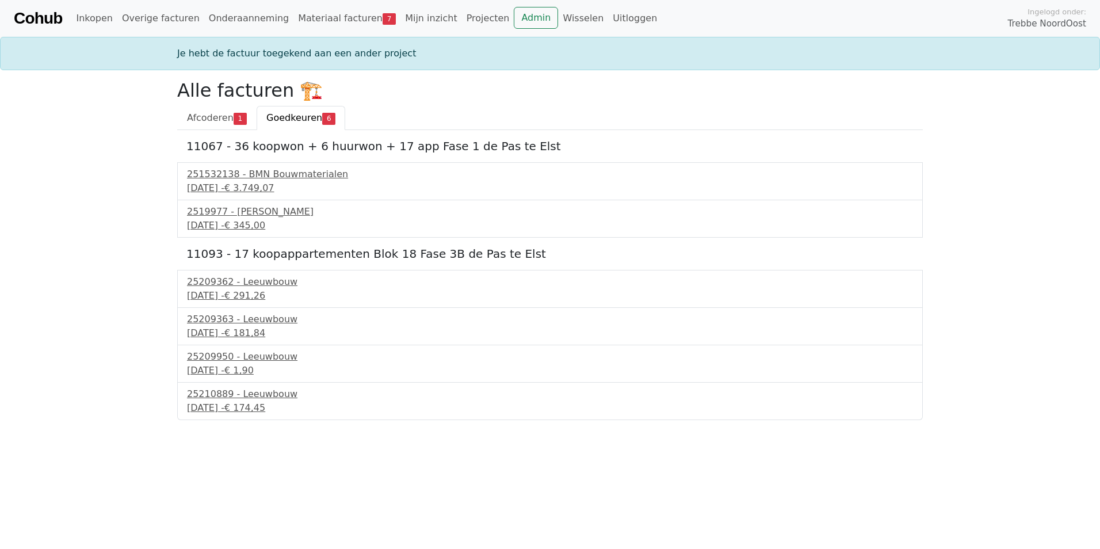
click at [281, 123] on span "Goedkeuren" at bounding box center [294, 117] width 56 height 11
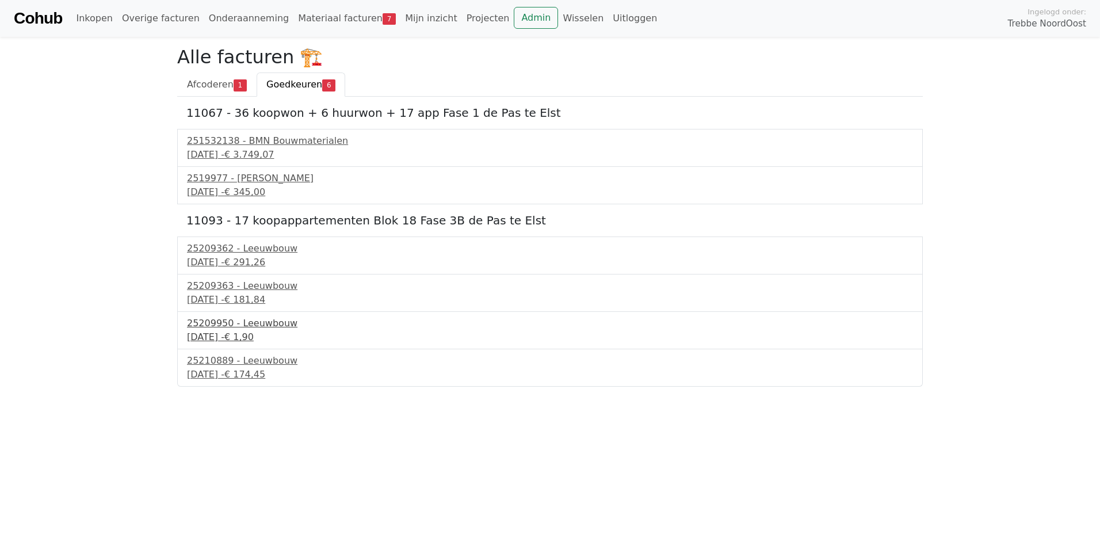
click at [238, 321] on div "25209950 - Leeuwbouw" at bounding box center [550, 323] width 726 height 14
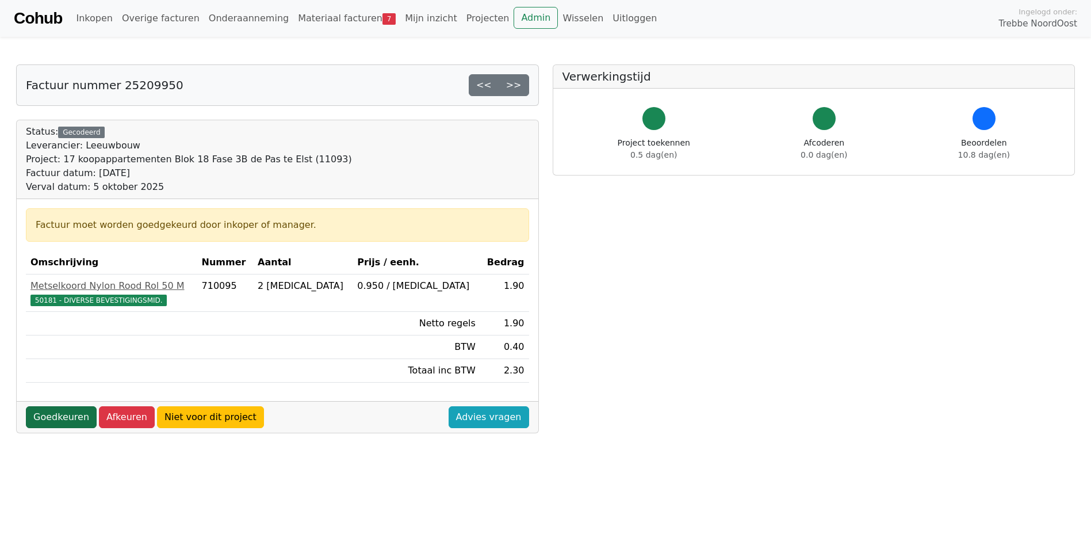
click at [53, 419] on link "Goedkeuren" at bounding box center [61, 417] width 71 height 22
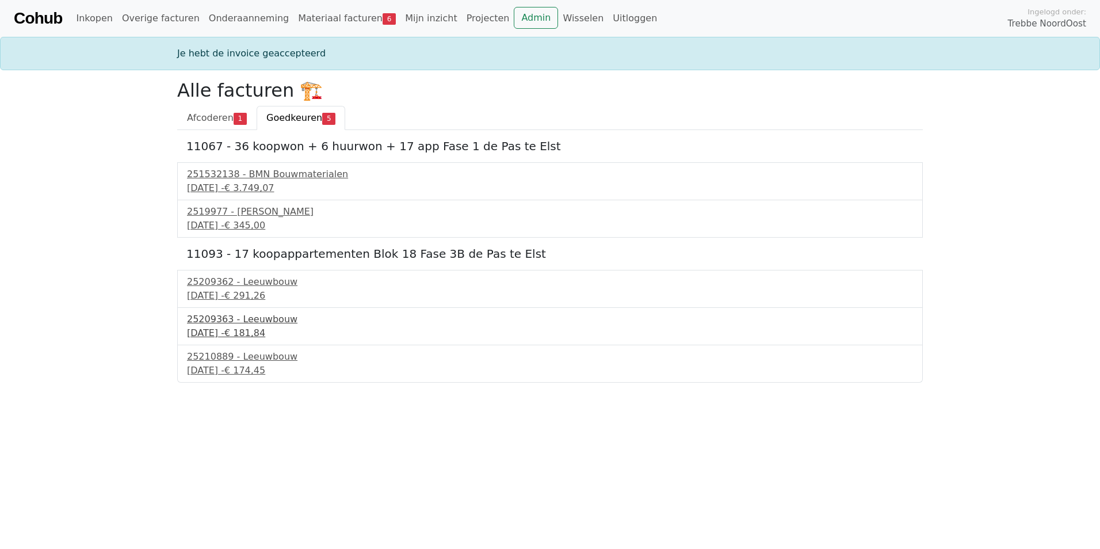
click at [256, 325] on div "25209363 - Leeuwbouw" at bounding box center [550, 319] width 726 height 14
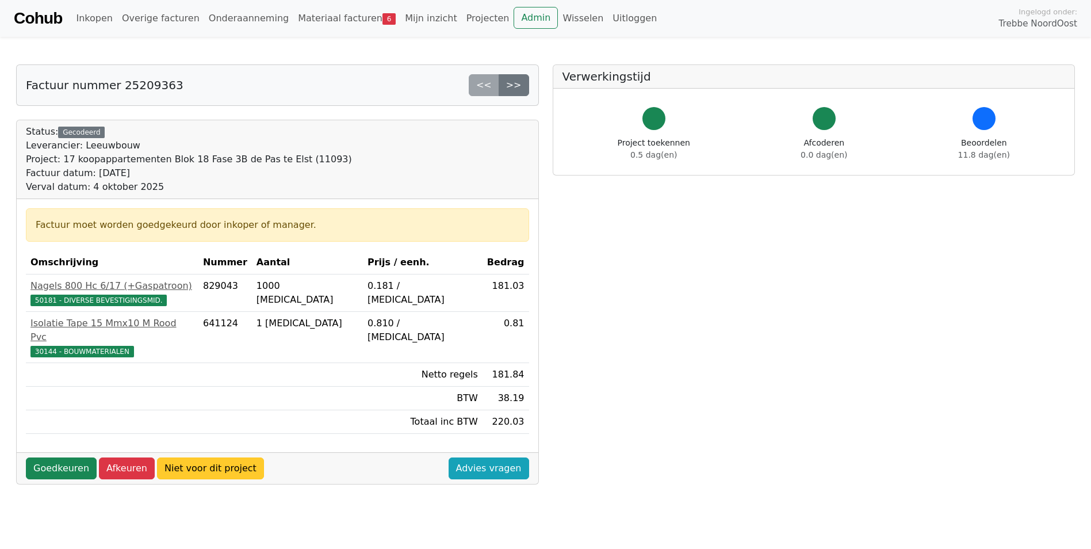
click at [222, 463] on link "Niet voor dit project" at bounding box center [210, 468] width 107 height 22
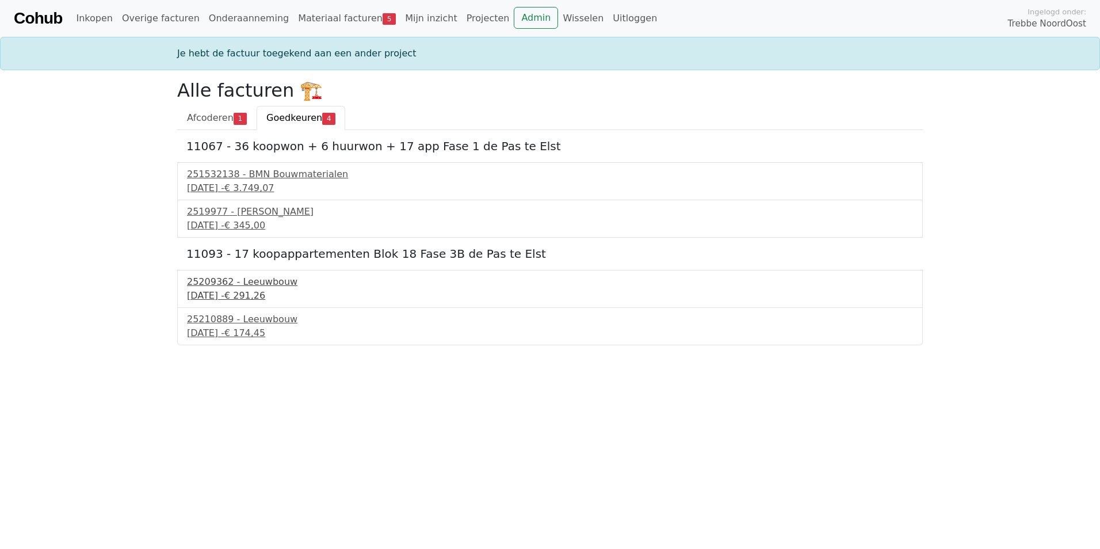
click at [243, 284] on div "25209362 - Leeuwbouw" at bounding box center [550, 282] width 726 height 14
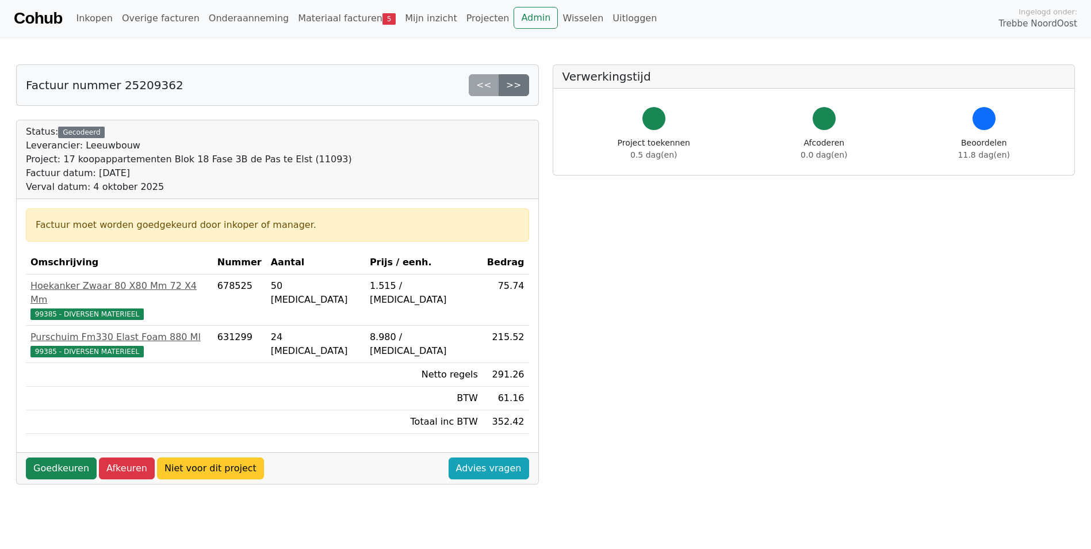
click at [189, 457] on link "Niet voor dit project" at bounding box center [210, 468] width 107 height 22
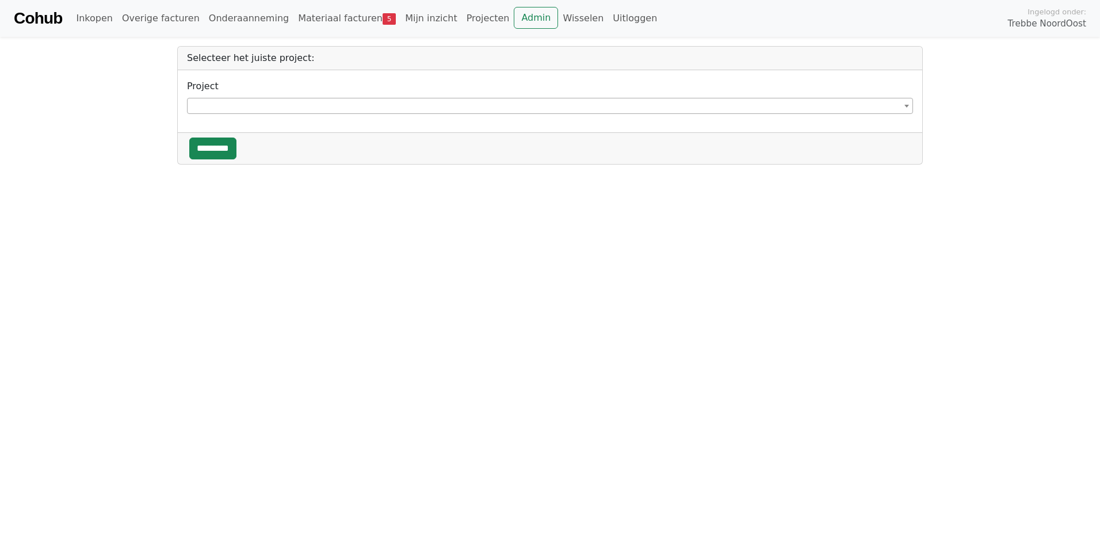
click at [217, 107] on span at bounding box center [550, 106] width 726 height 16
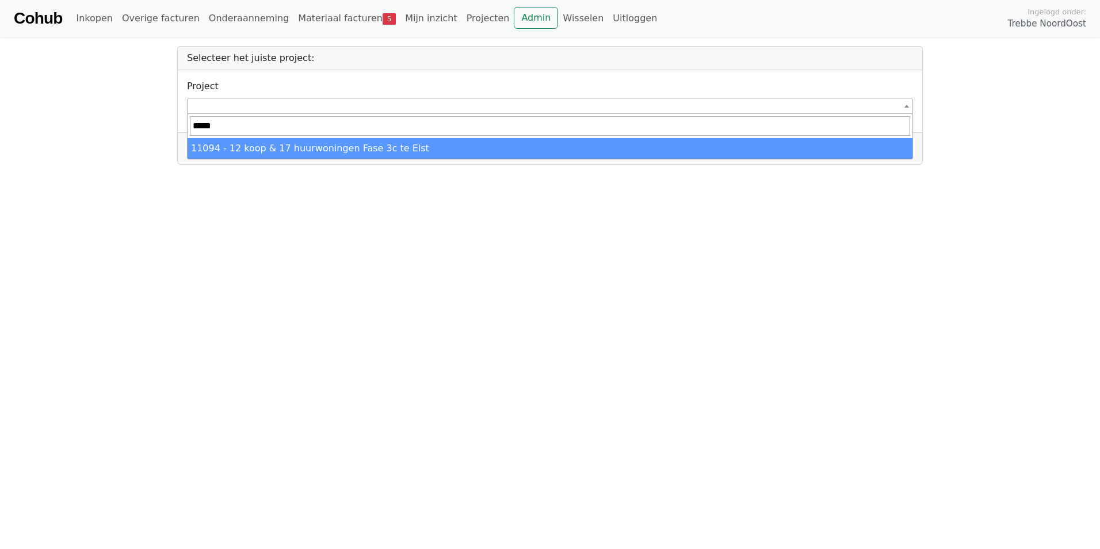
type input "*****"
click at [246, 159] on span "***** 11094 - 12 koop & 17 huurwoningen Fase 3c te Elst" at bounding box center [550, 136] width 726 height 45
select select "*****"
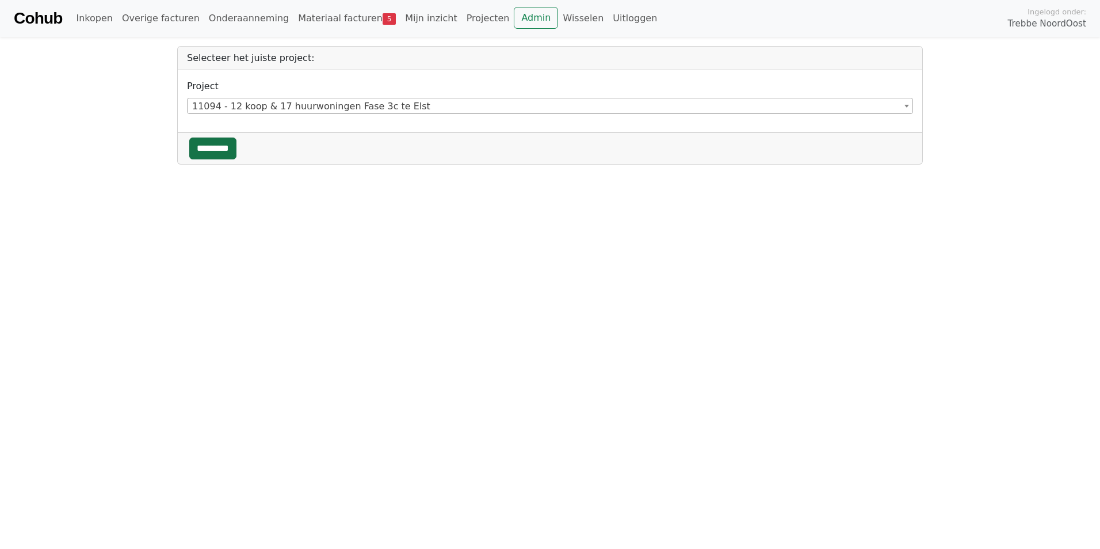
click at [207, 148] on input "*********" at bounding box center [212, 148] width 47 height 22
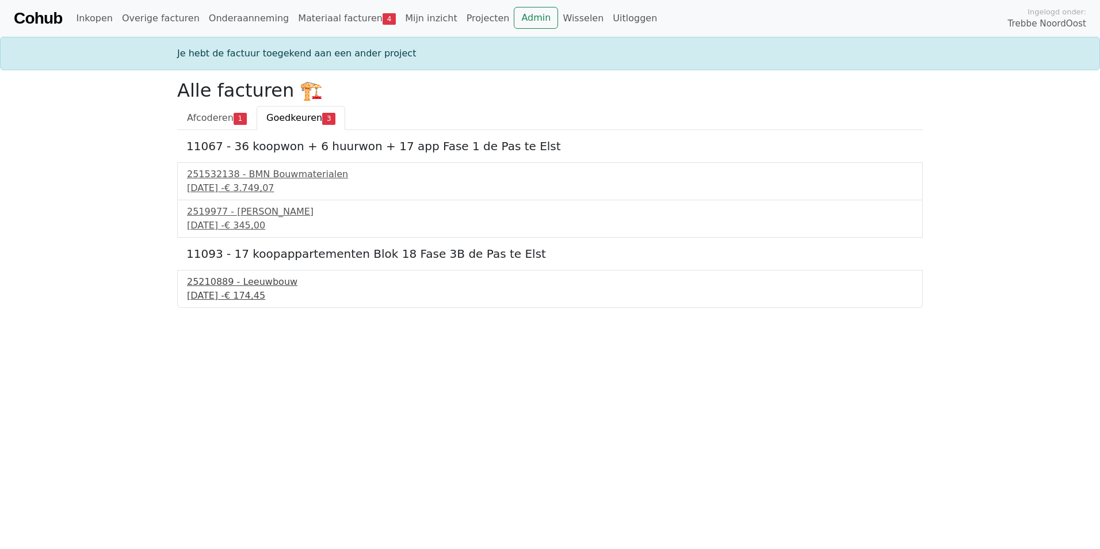
click at [245, 286] on div "25210889 - Leeuwbouw" at bounding box center [550, 282] width 726 height 14
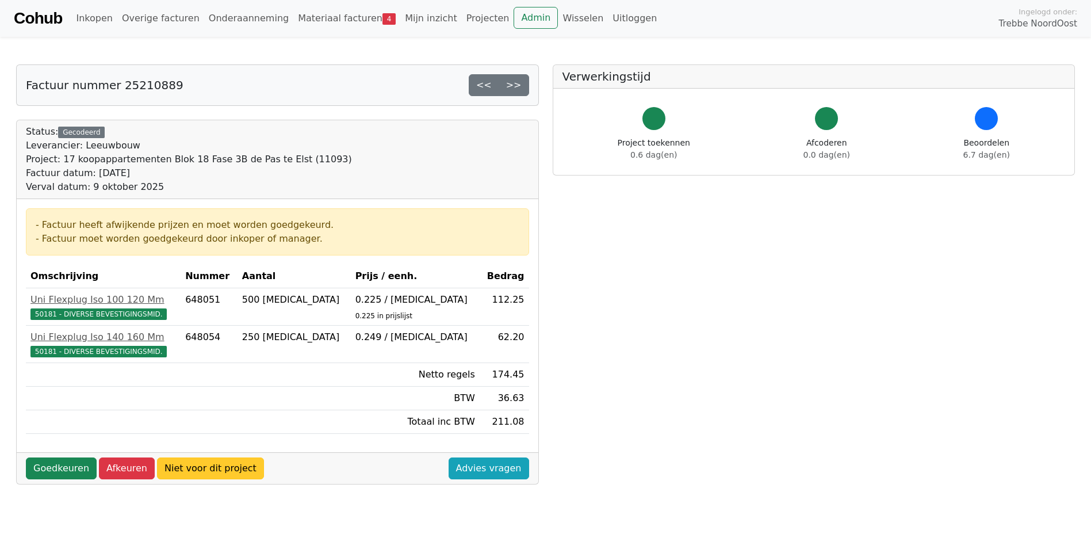
click at [179, 465] on link "Niet voor dit project" at bounding box center [210, 468] width 107 height 22
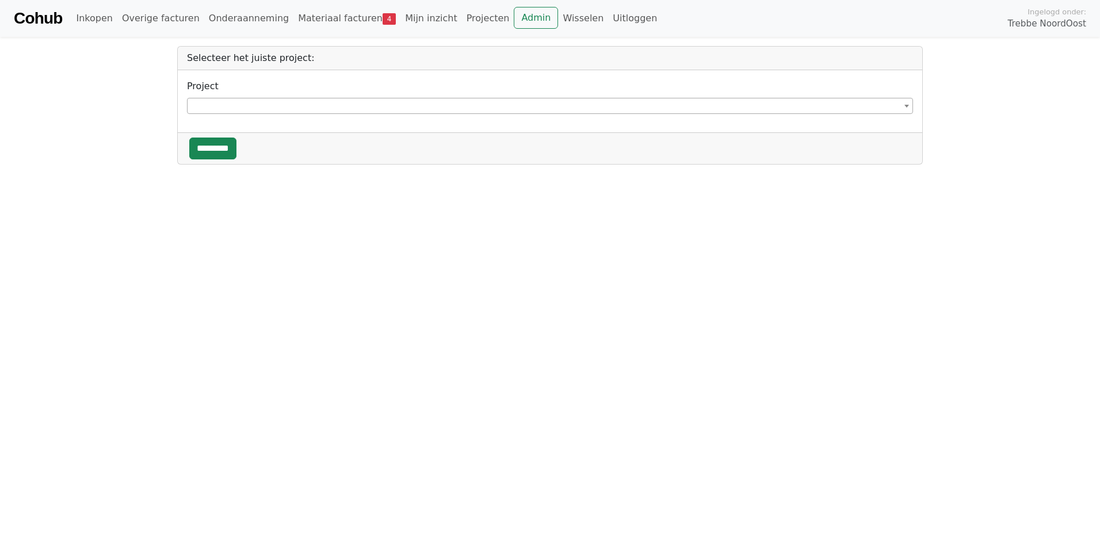
click at [274, 109] on span at bounding box center [550, 106] width 726 height 16
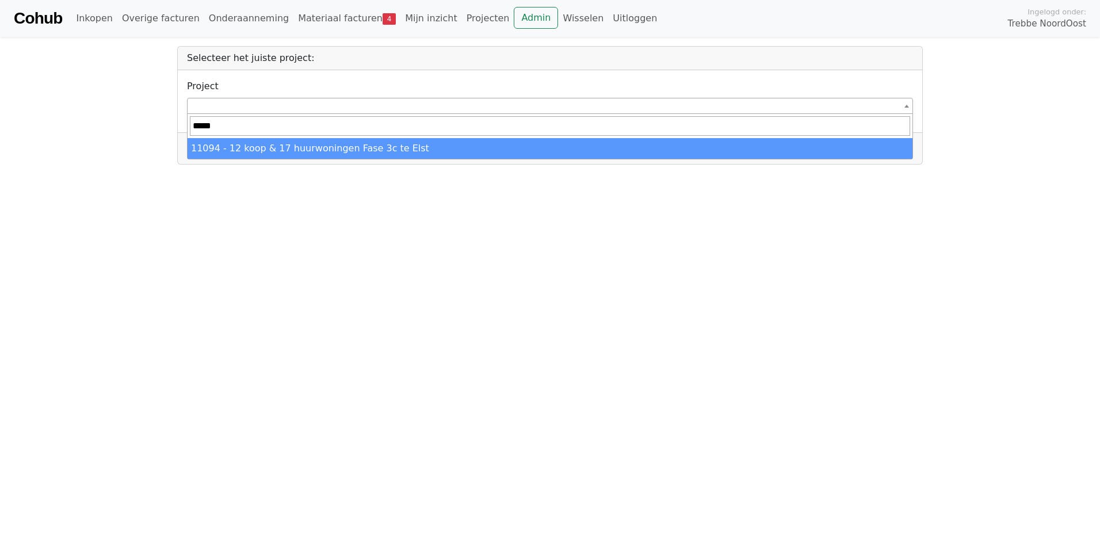
type input "*****"
select select "*****"
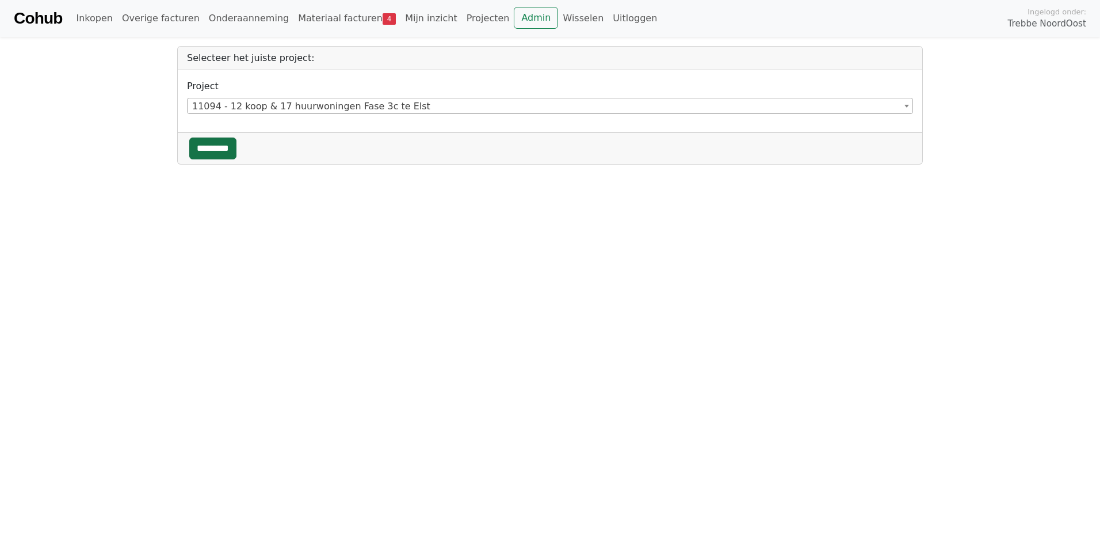
click at [207, 145] on input "*********" at bounding box center [212, 148] width 47 height 22
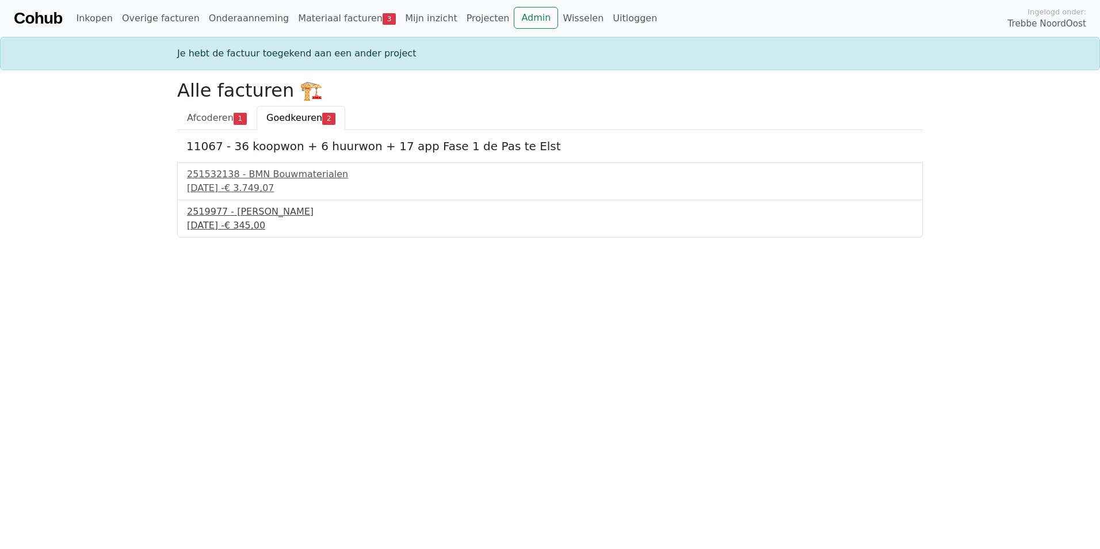
click at [237, 219] on div "[DATE] - € 345,00" at bounding box center [550, 226] width 726 height 14
